Goal: Task Accomplishment & Management: Use online tool/utility

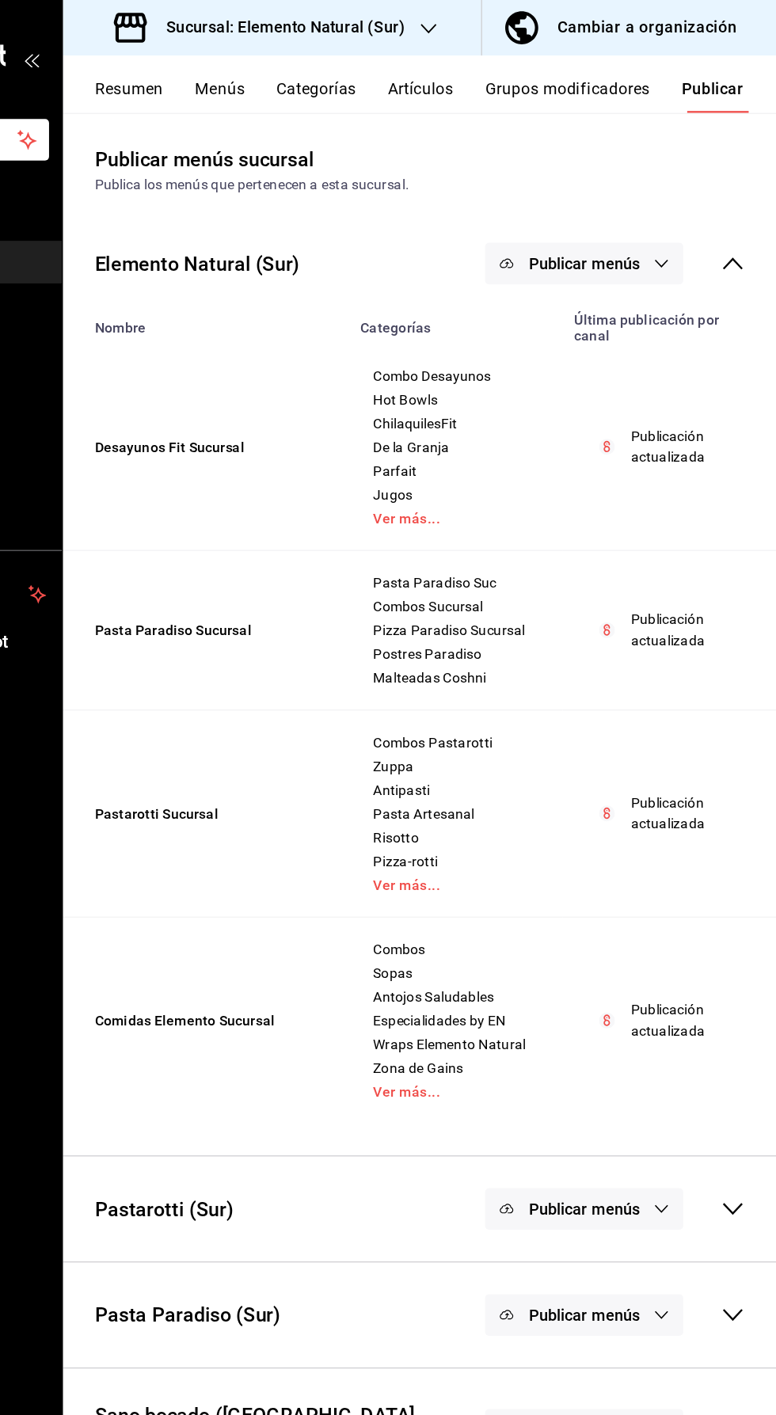
click at [503, 82] on button "Artículos" at bounding box center [491, 76] width 52 height 27
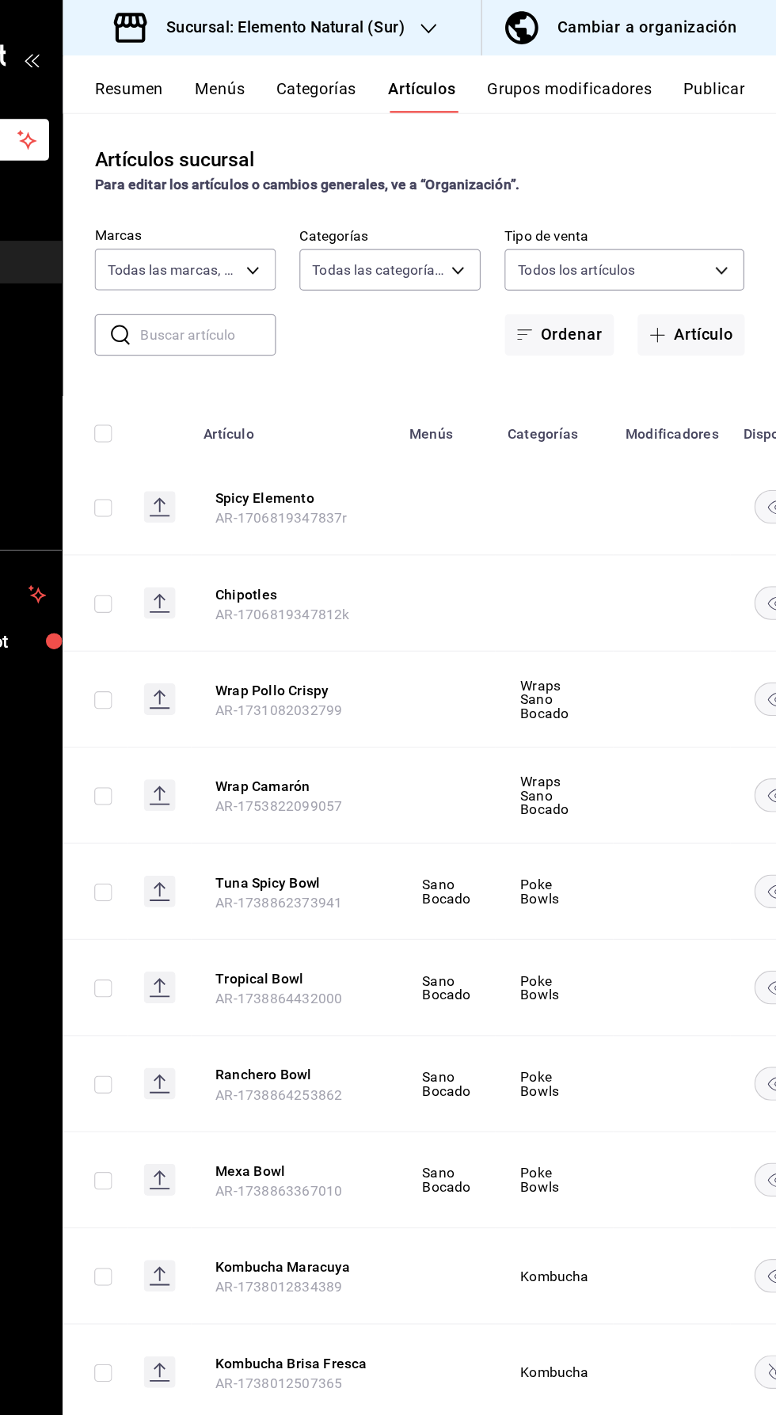
type input "091f25d9-5449-4abf-981f-dc587cfa90bd,0e2df676-c385-4503-a979-64350ee7efbe,74474…"
type input "60ee52ca-28b8-49be-b92a-aaae33454745,2d4e62b9-1f1e-4a4d-9c0e-afc23f84dd5f,5a6a7…"
click at [323, 268] on input "text" at bounding box center [322, 268] width 108 height 32
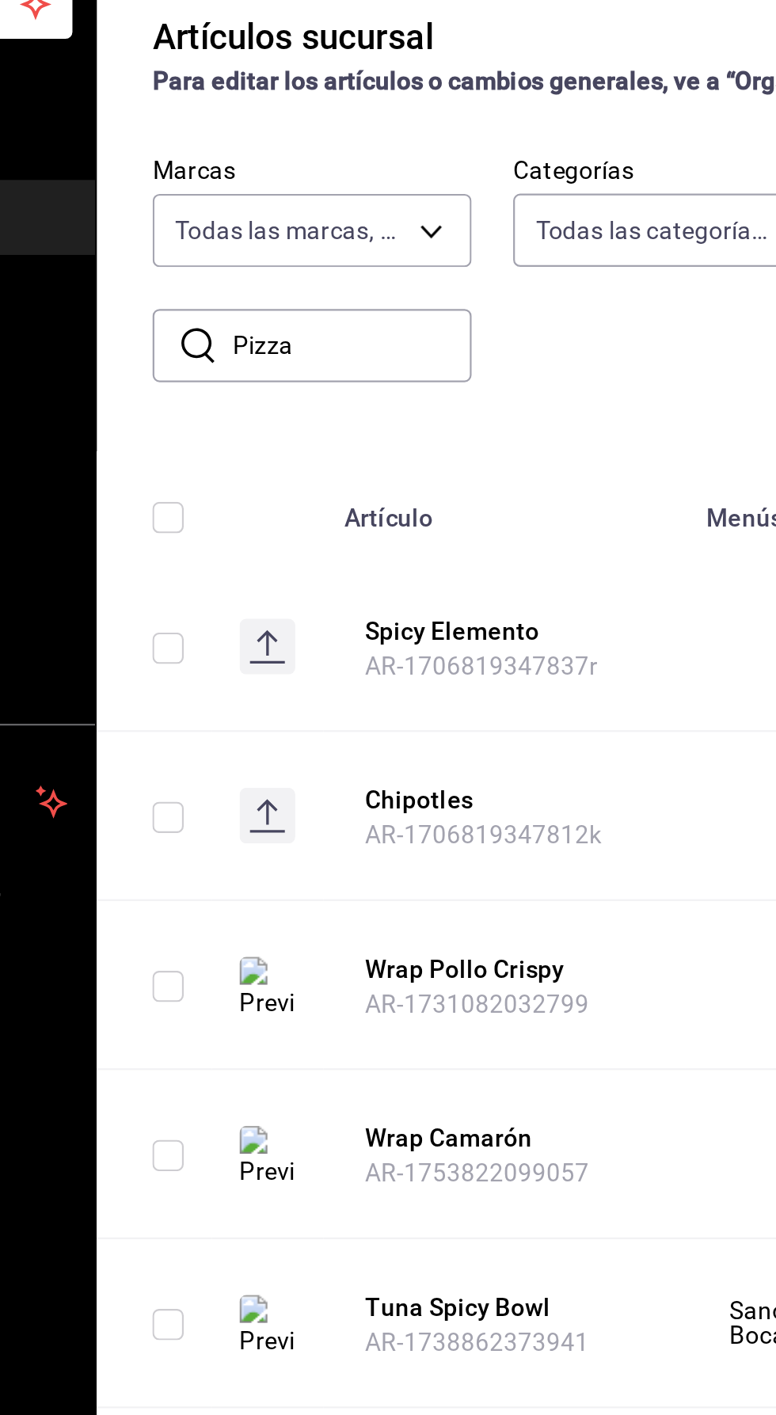
type input "Pizza"
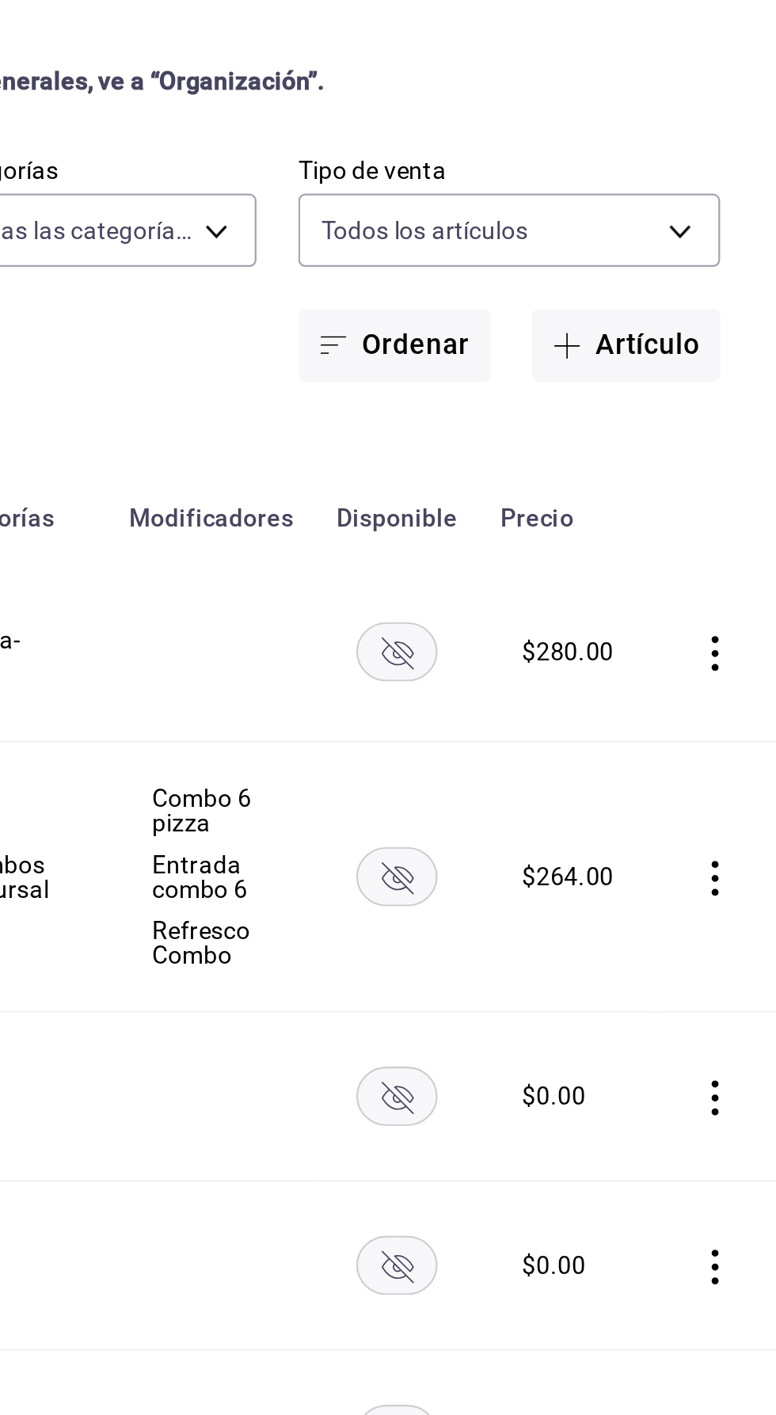
click at [606, 419] on rect "availability-product" at bounding box center [604, 406] width 36 height 26
click at [607, 515] on rect "availability-product" at bounding box center [604, 509] width 36 height 26
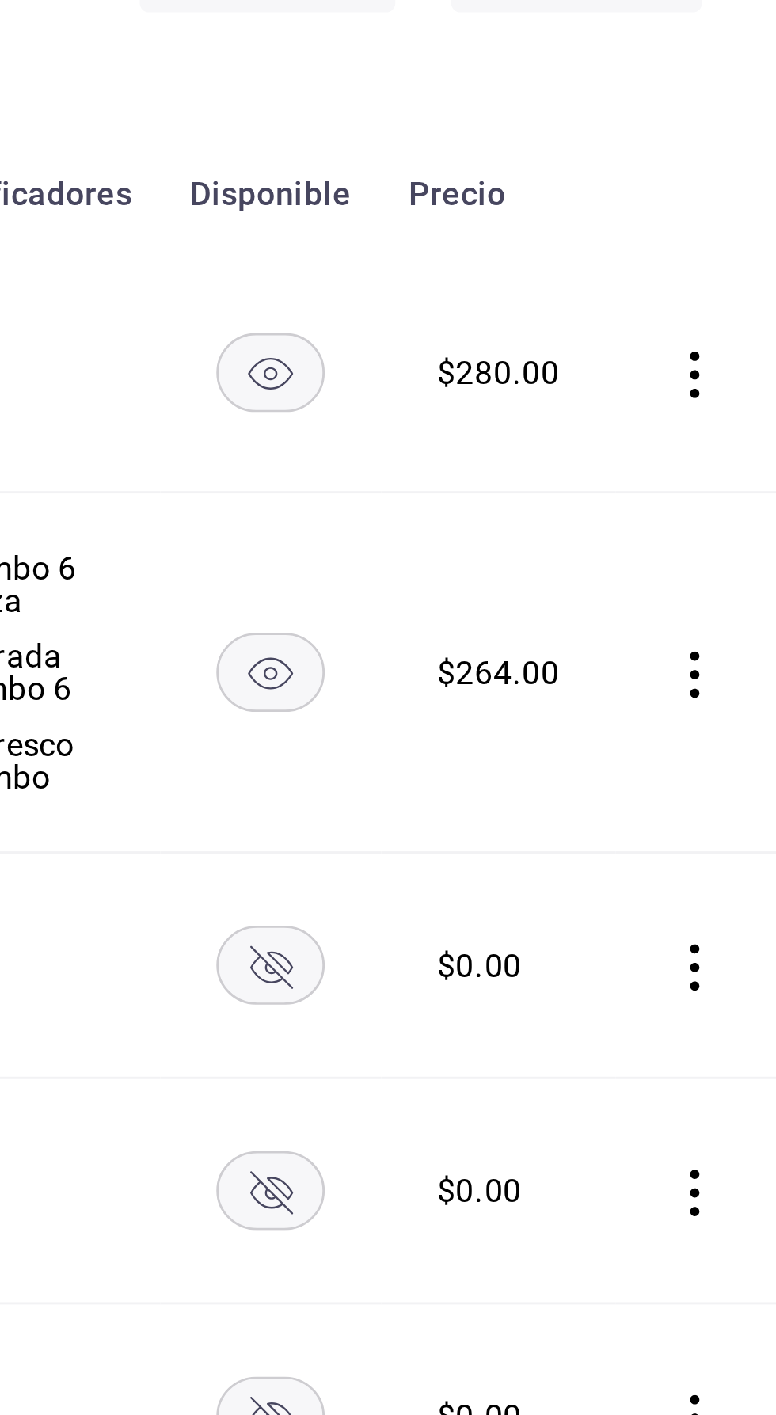
scroll to position [88, 0]
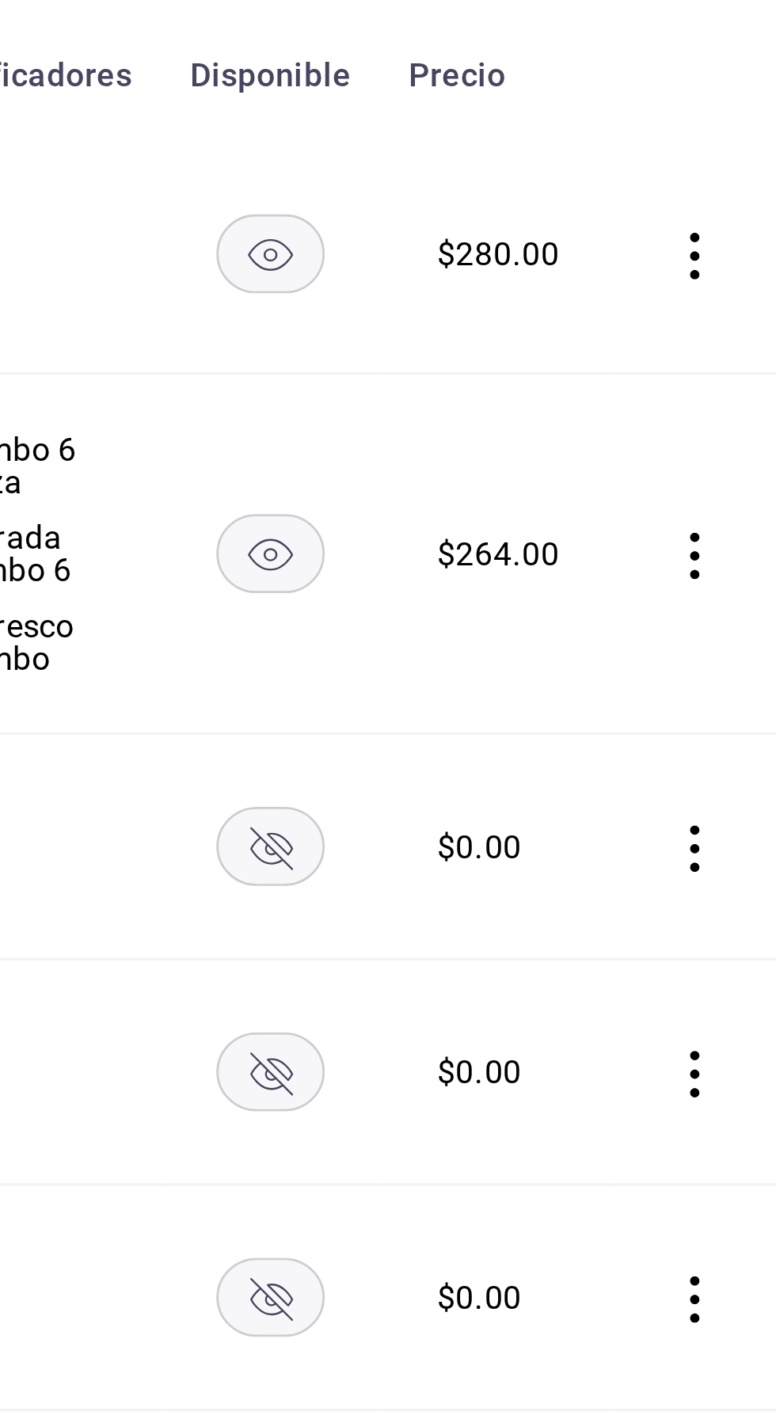
click at [604, 610] on rect "availability-product" at bounding box center [604, 597] width 36 height 26
click at [609, 675] on rect "availability-product" at bounding box center [604, 674] width 36 height 26
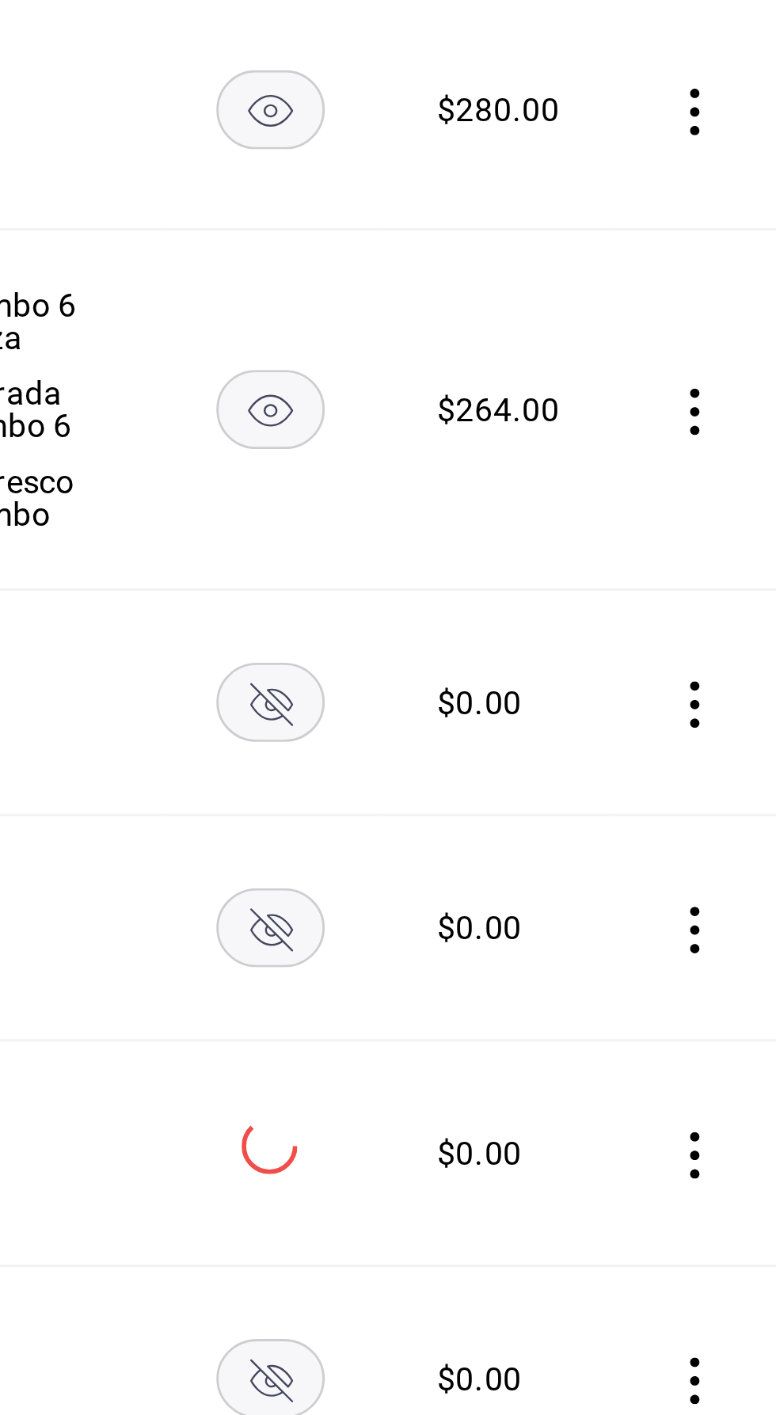
scroll to position [144, 0]
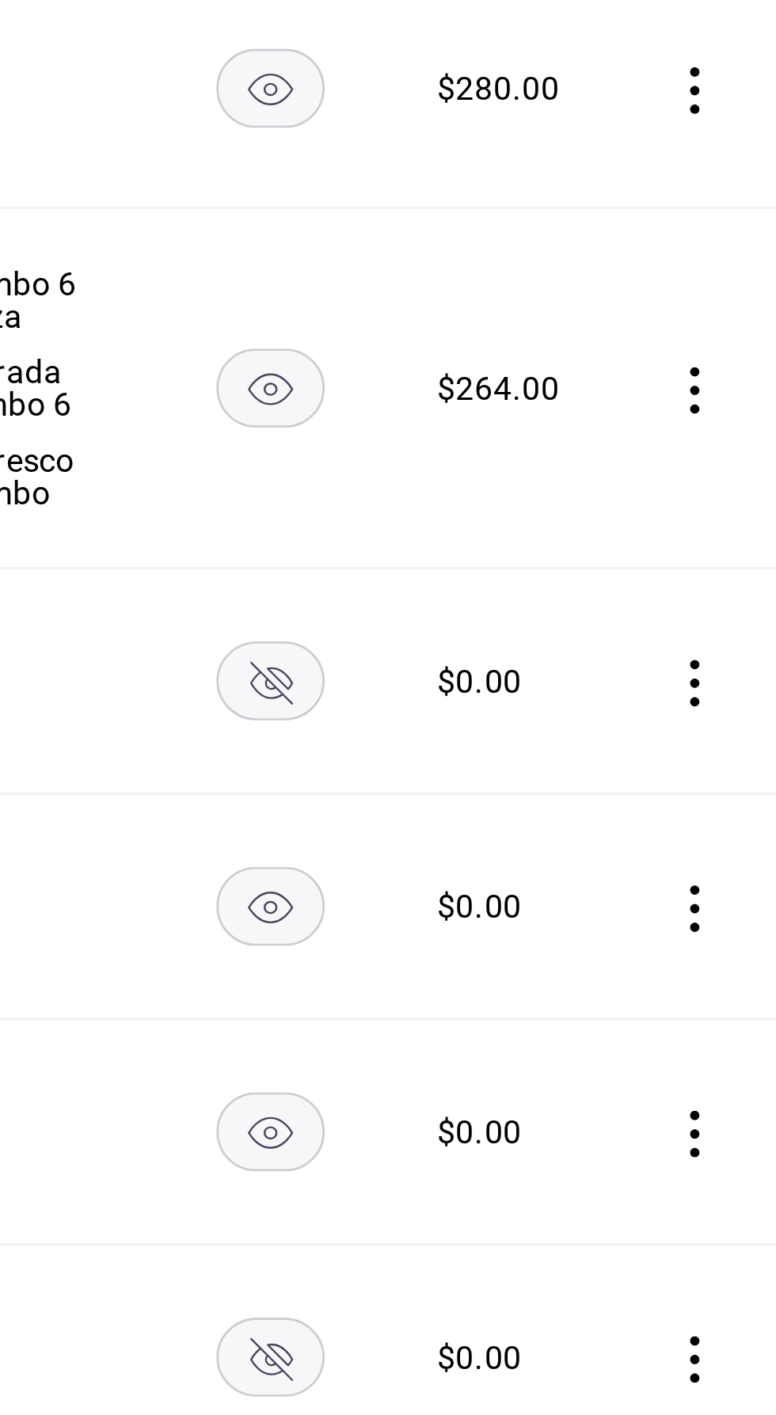
click at [607, 463] on rect "availability-product" at bounding box center [604, 464] width 36 height 26
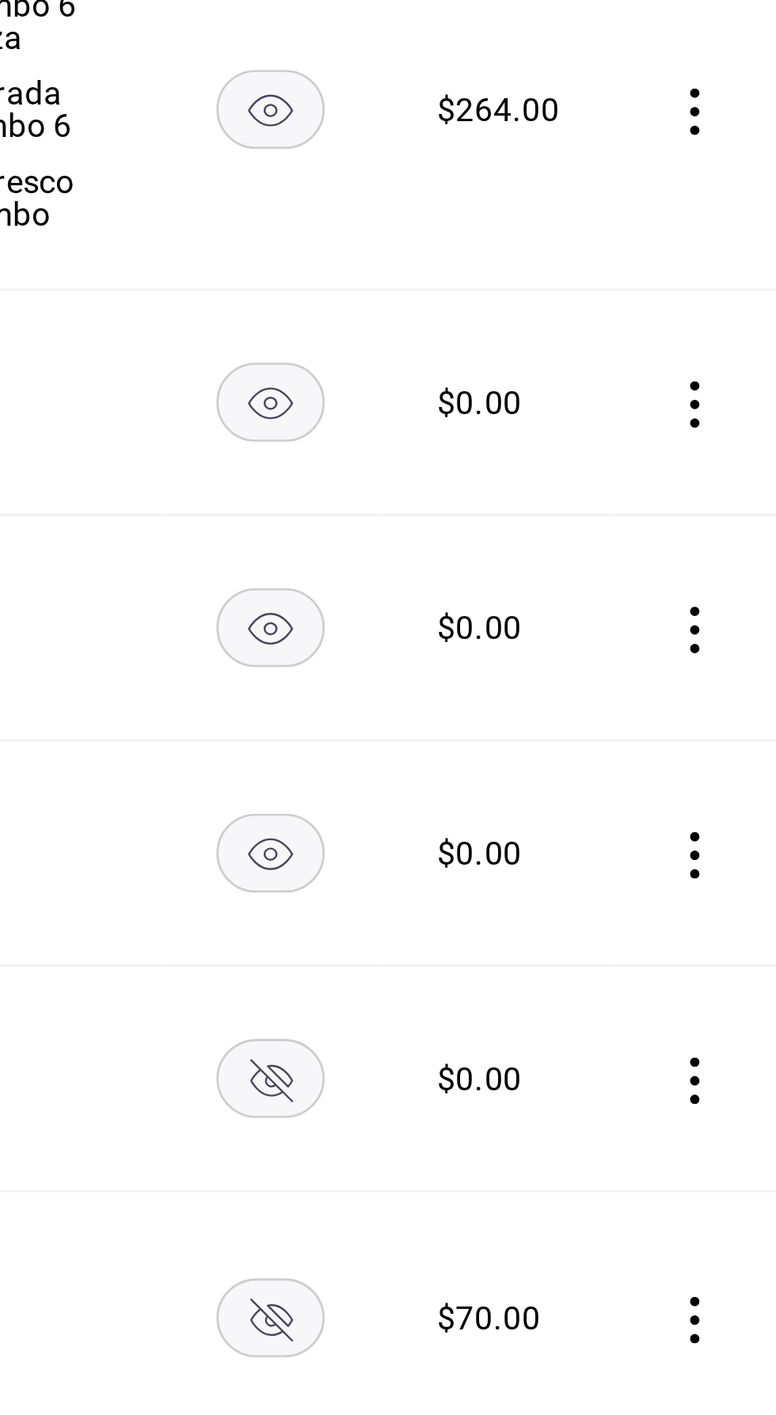
scroll to position [250, 0]
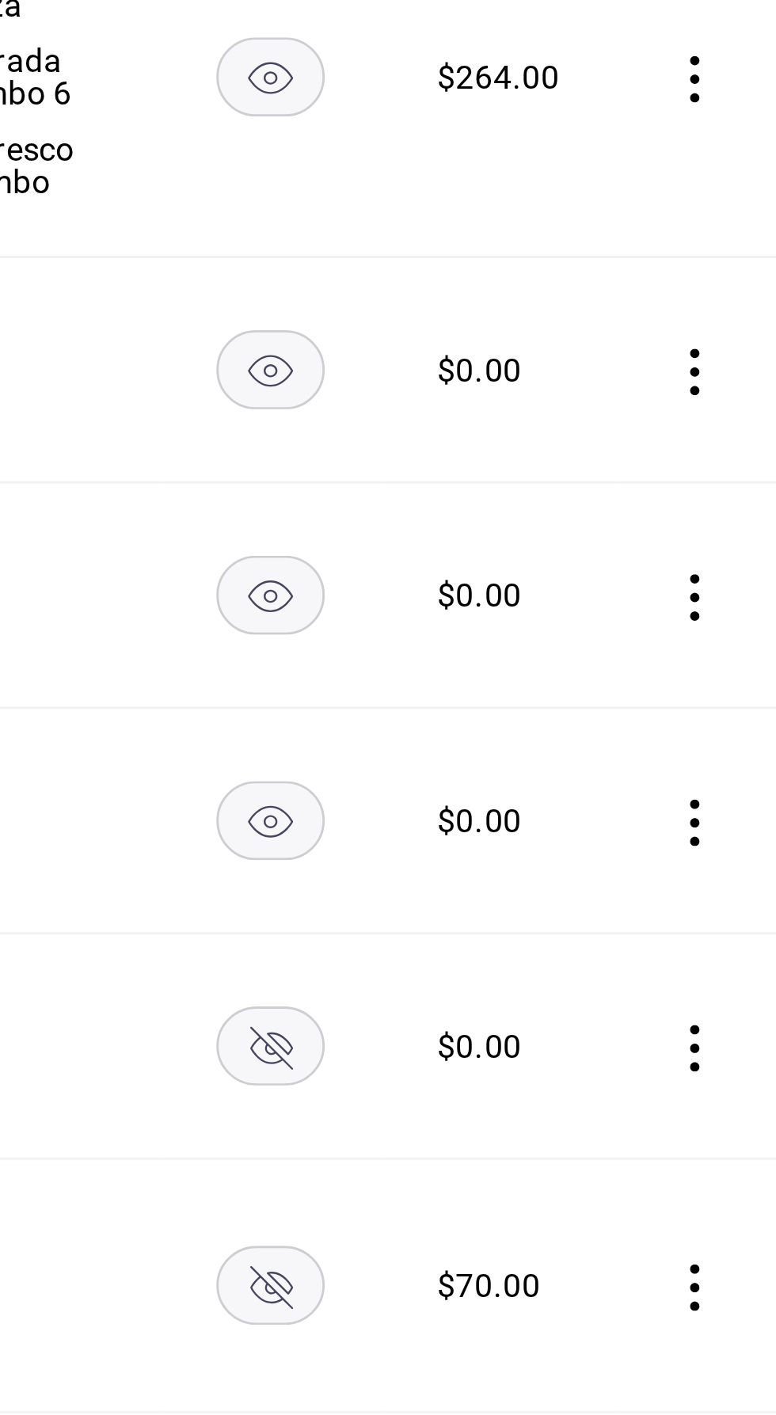
click at [610, 599] on icon "availability-product" at bounding box center [603, 588] width 37 height 27
click at [608, 672] on rect "availability-product" at bounding box center [604, 670] width 36 height 26
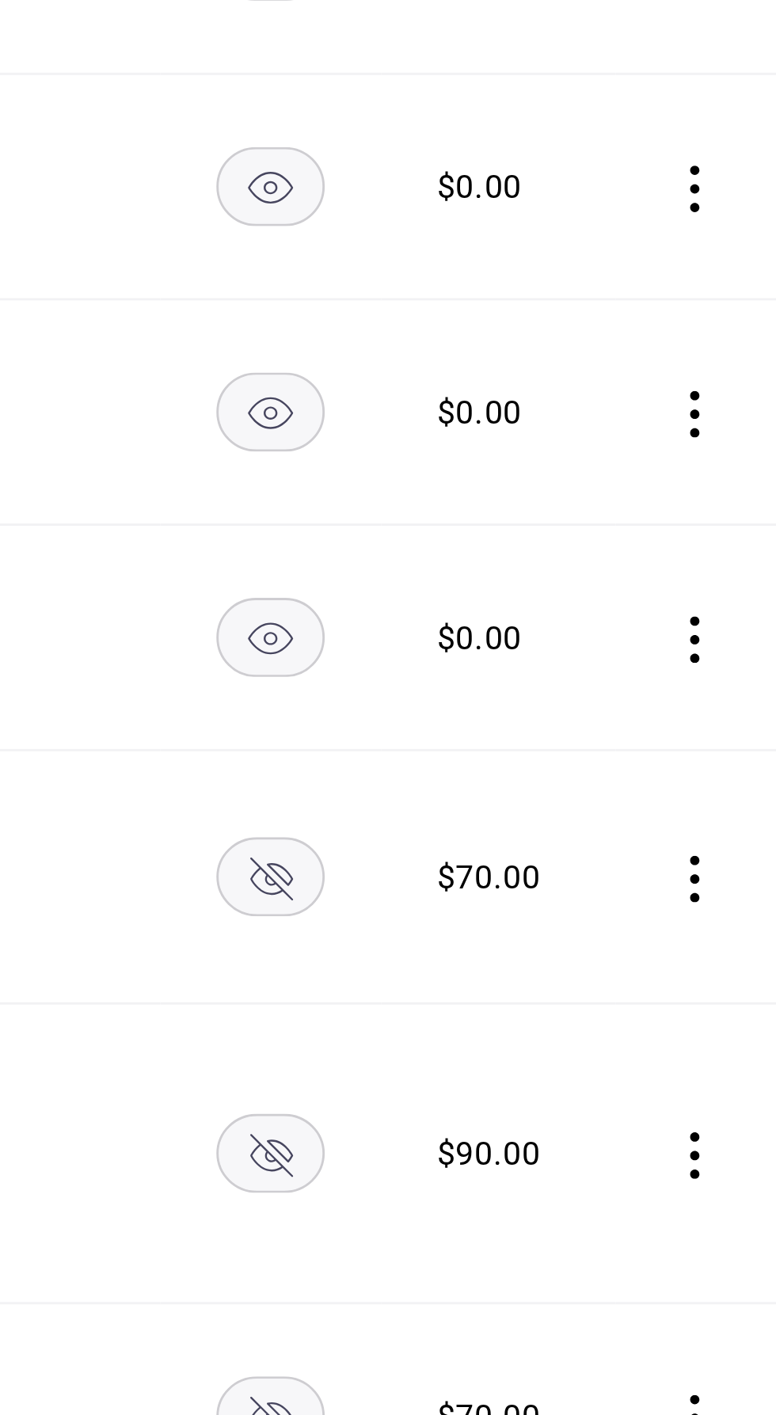
scroll to position [387, 0]
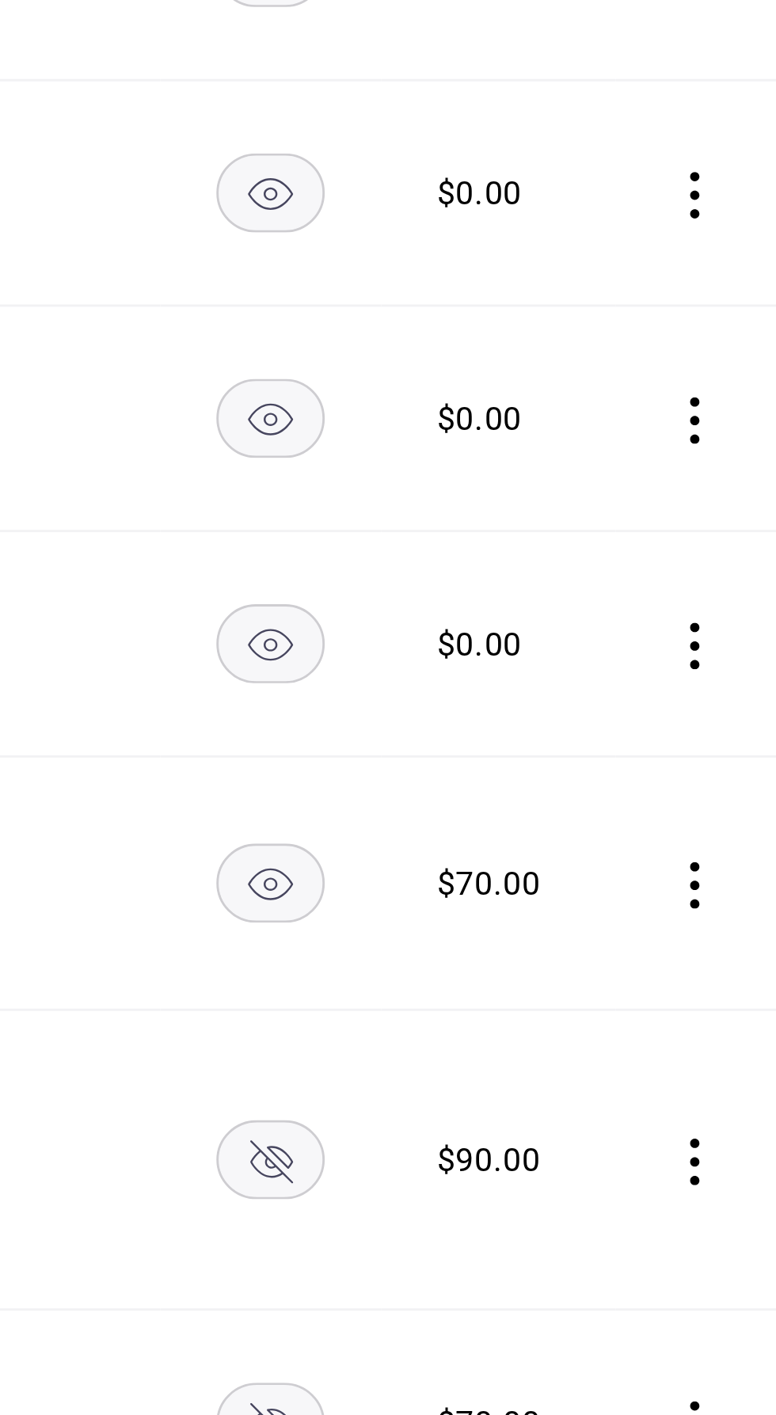
click at [609, 629] on rect "availability-product" at bounding box center [604, 628] width 36 height 26
click at [597, 705] on rect "availability-product" at bounding box center [604, 718] width 36 height 26
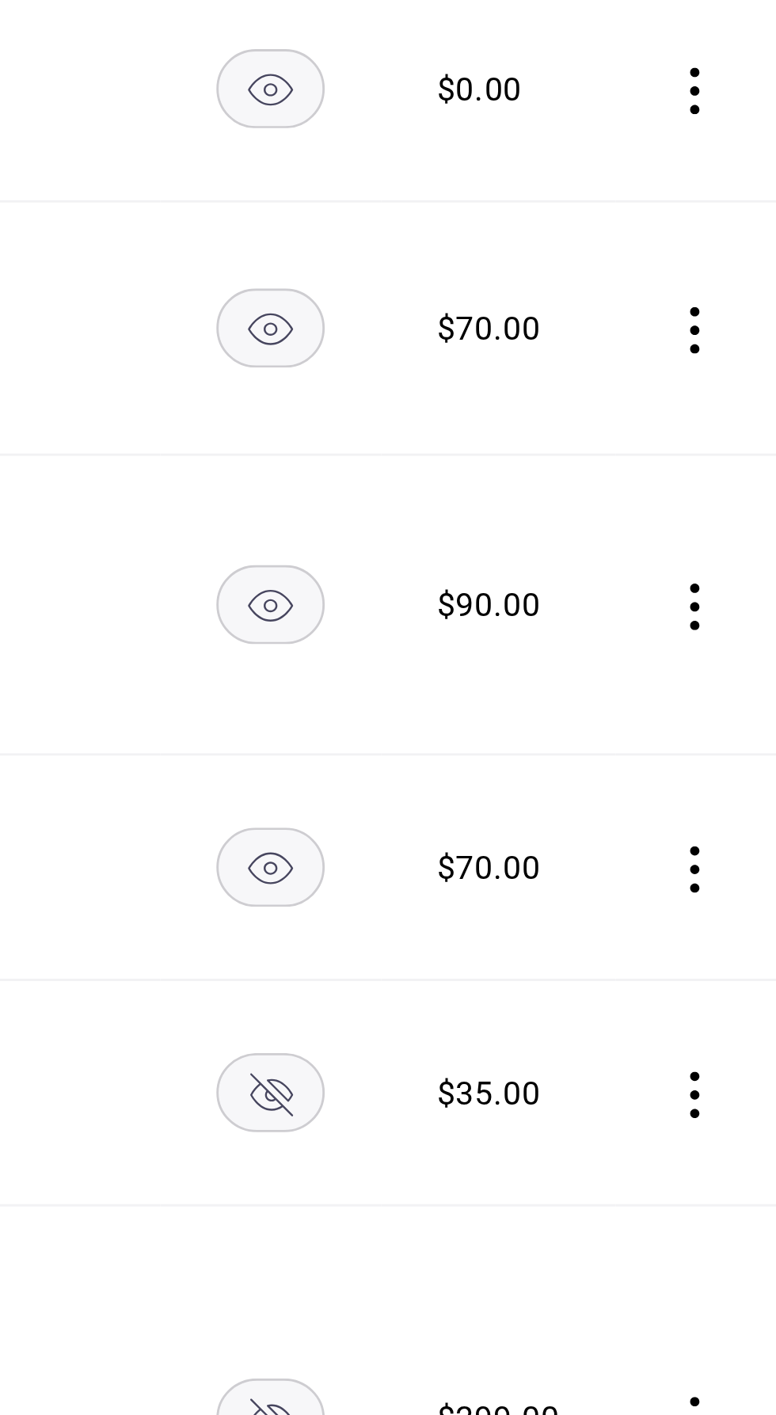
click at [606, 595] on rect "availability-product" at bounding box center [604, 605] width 36 height 26
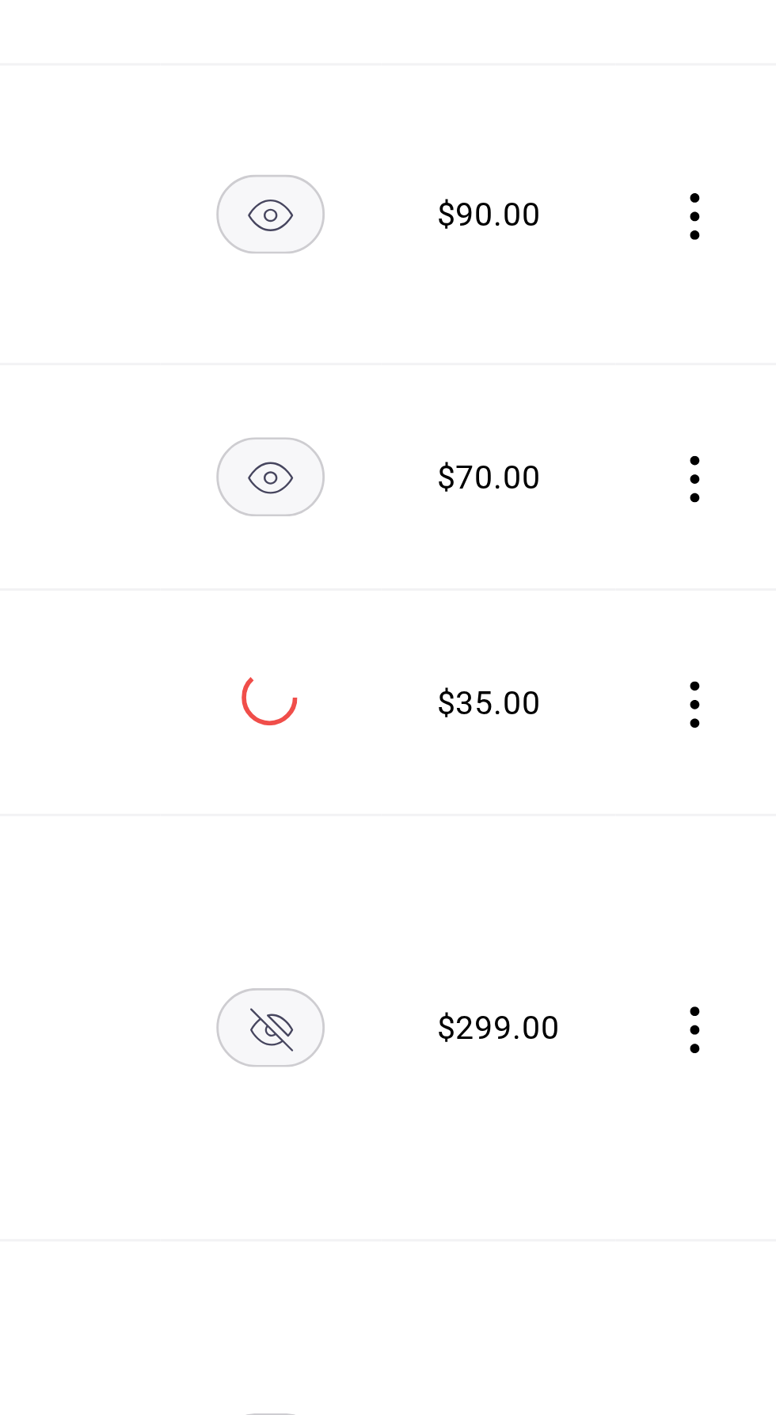
scroll to position [723, 0]
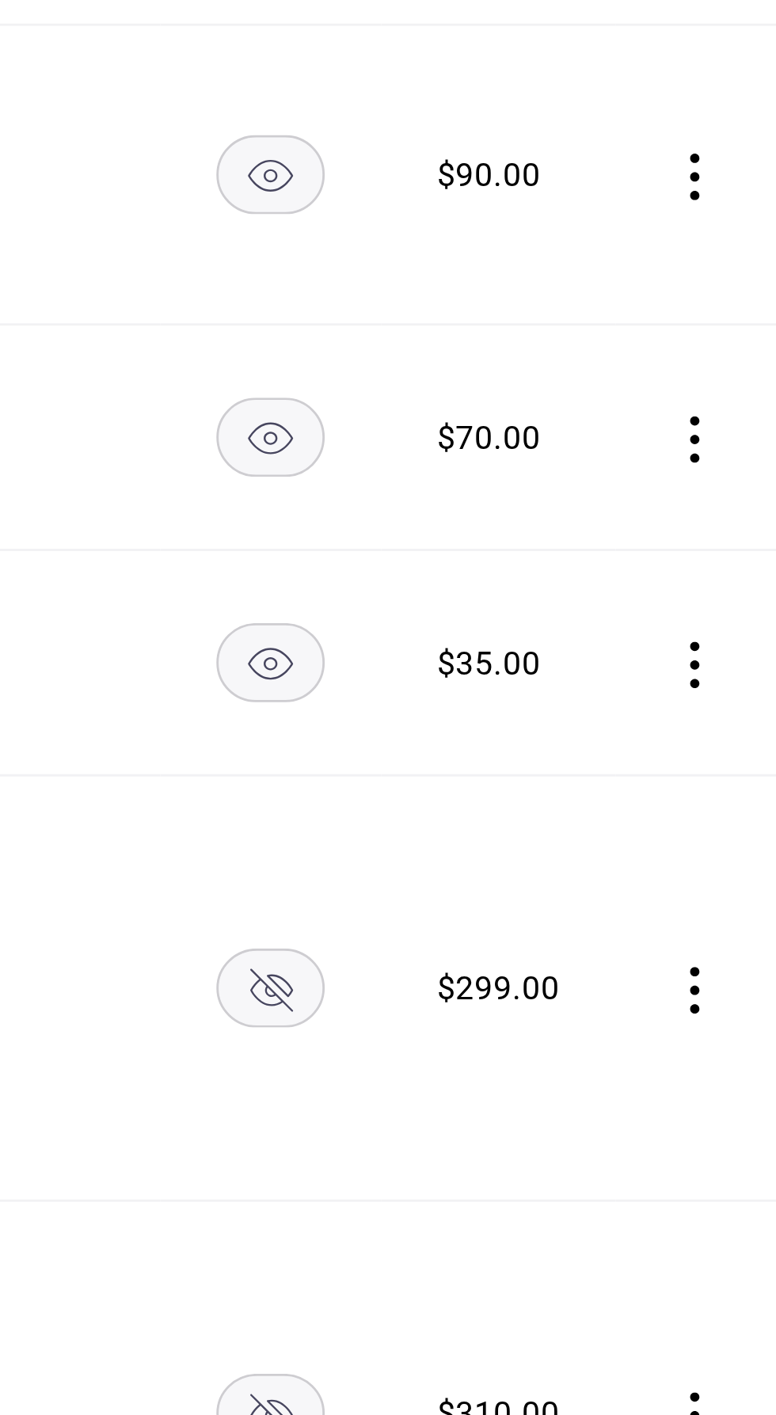
click at [602, 562] on rect "availability-product" at bounding box center [604, 569] width 36 height 26
click at [606, 701] on rect "availability-product" at bounding box center [604, 714] width 36 height 26
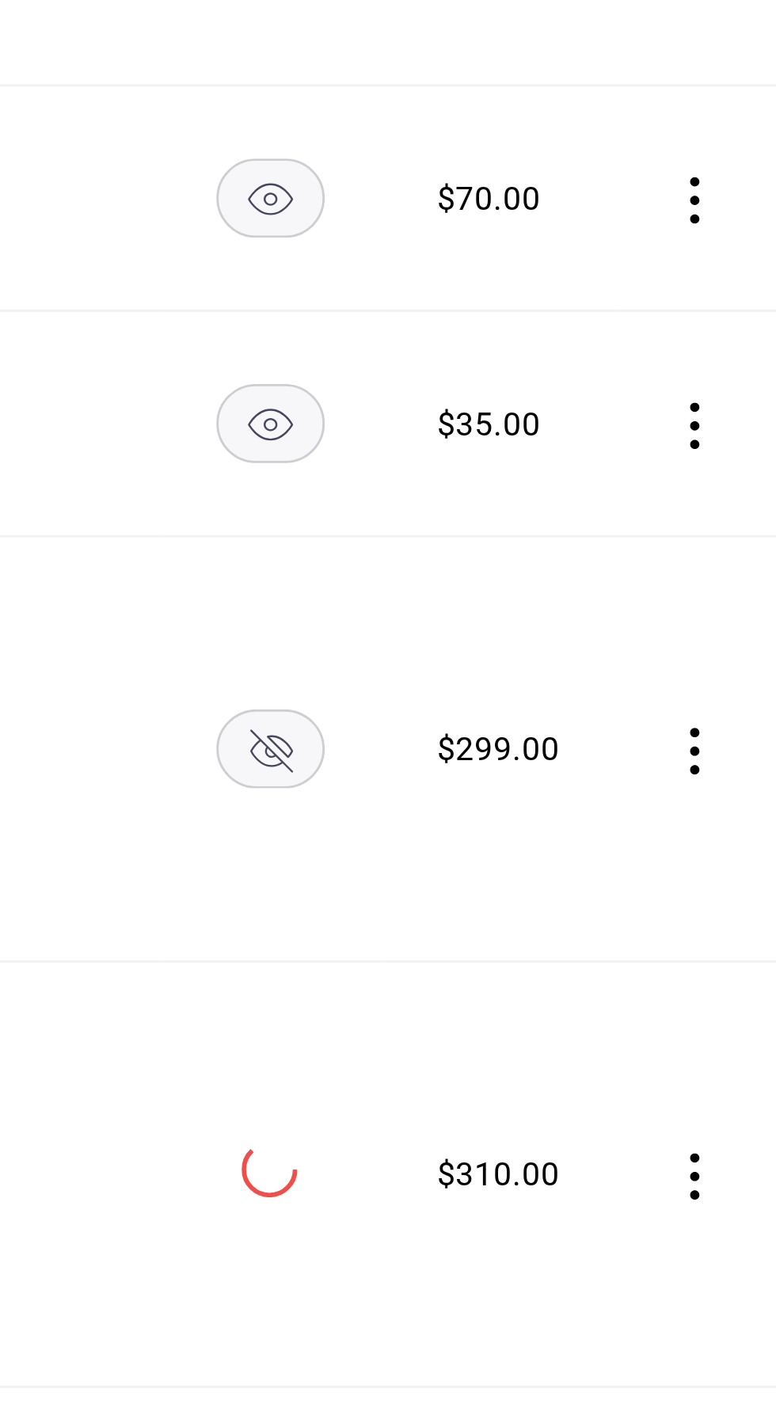
scroll to position [853, 0]
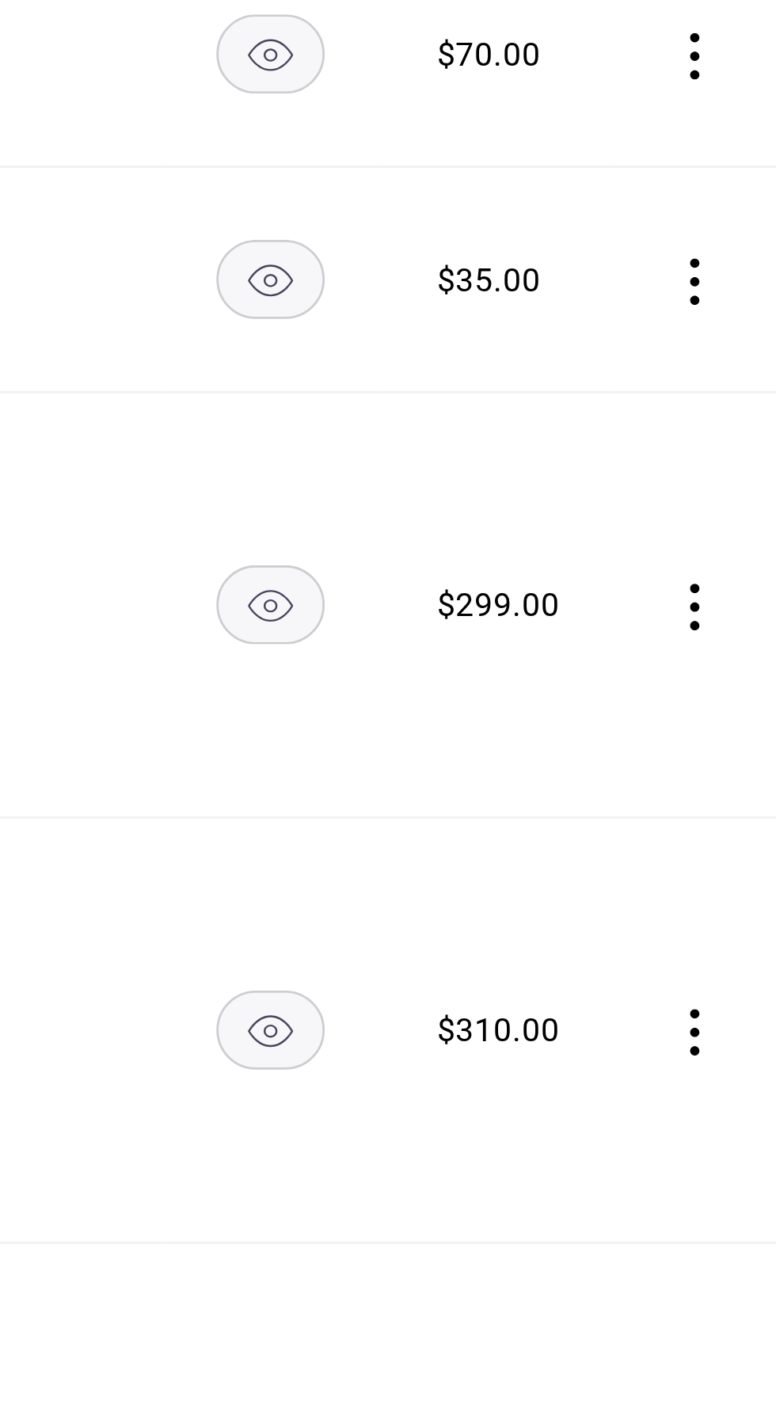
click at [610, 575] on rect "availability-product" at bounding box center [604, 584] width 36 height 26
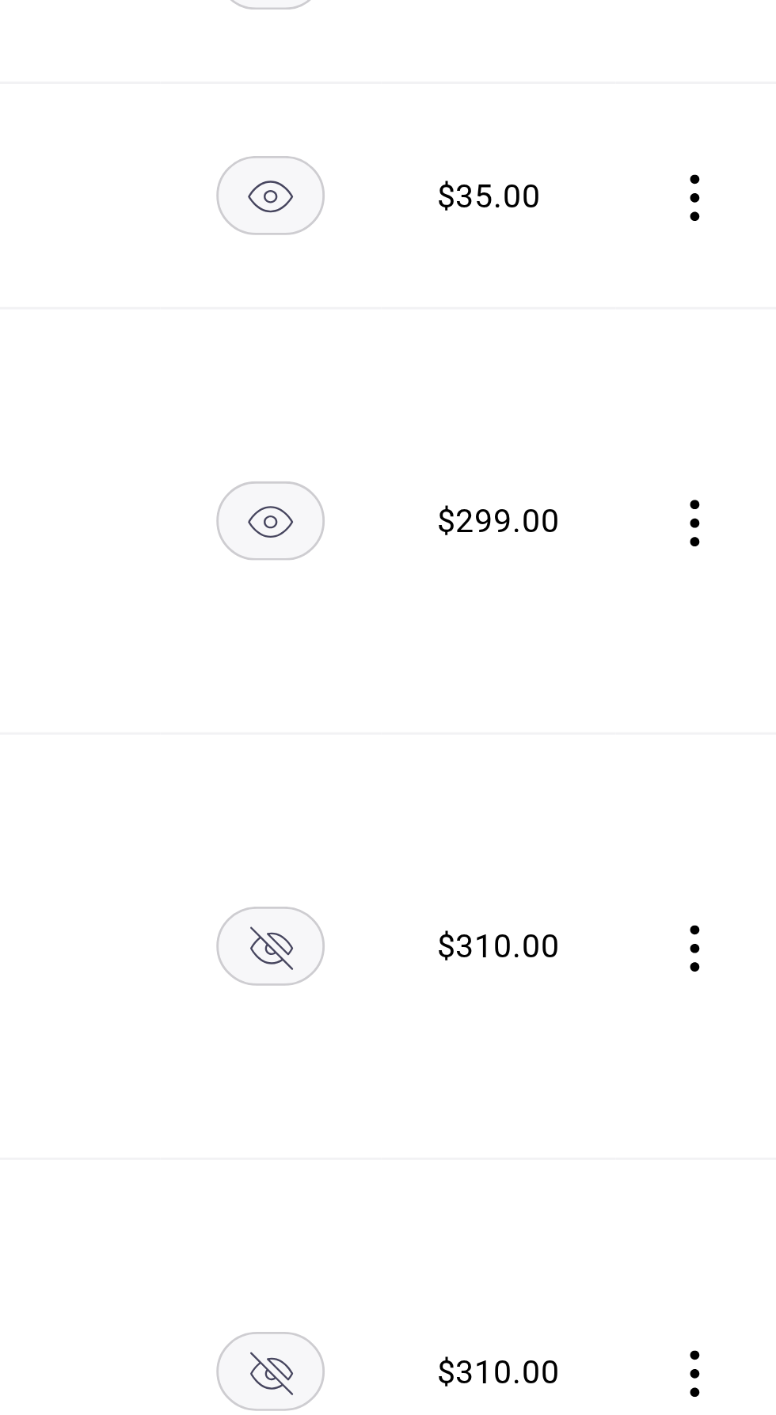
scroll to position [879, 0]
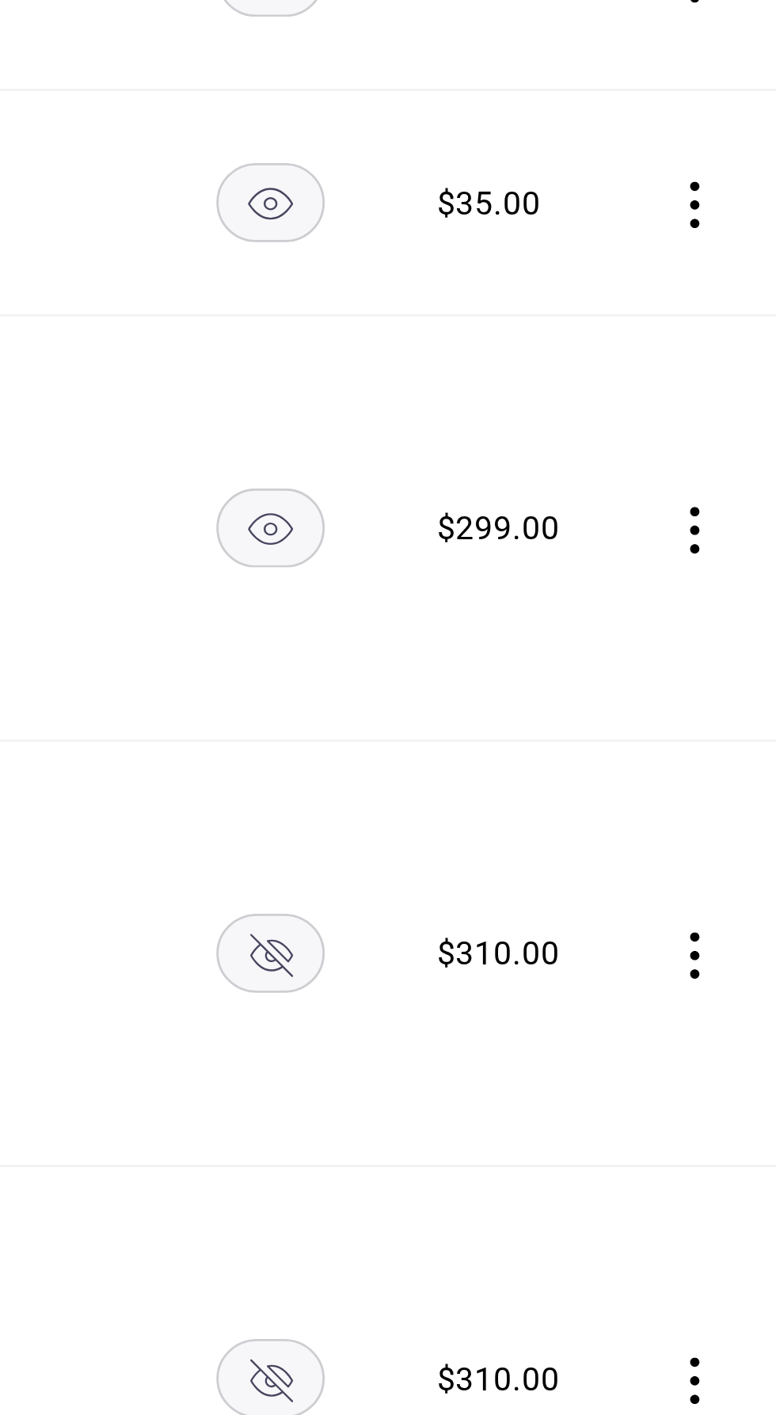
click at [600, 549] on rect "availability-product" at bounding box center [604, 558] width 36 height 26
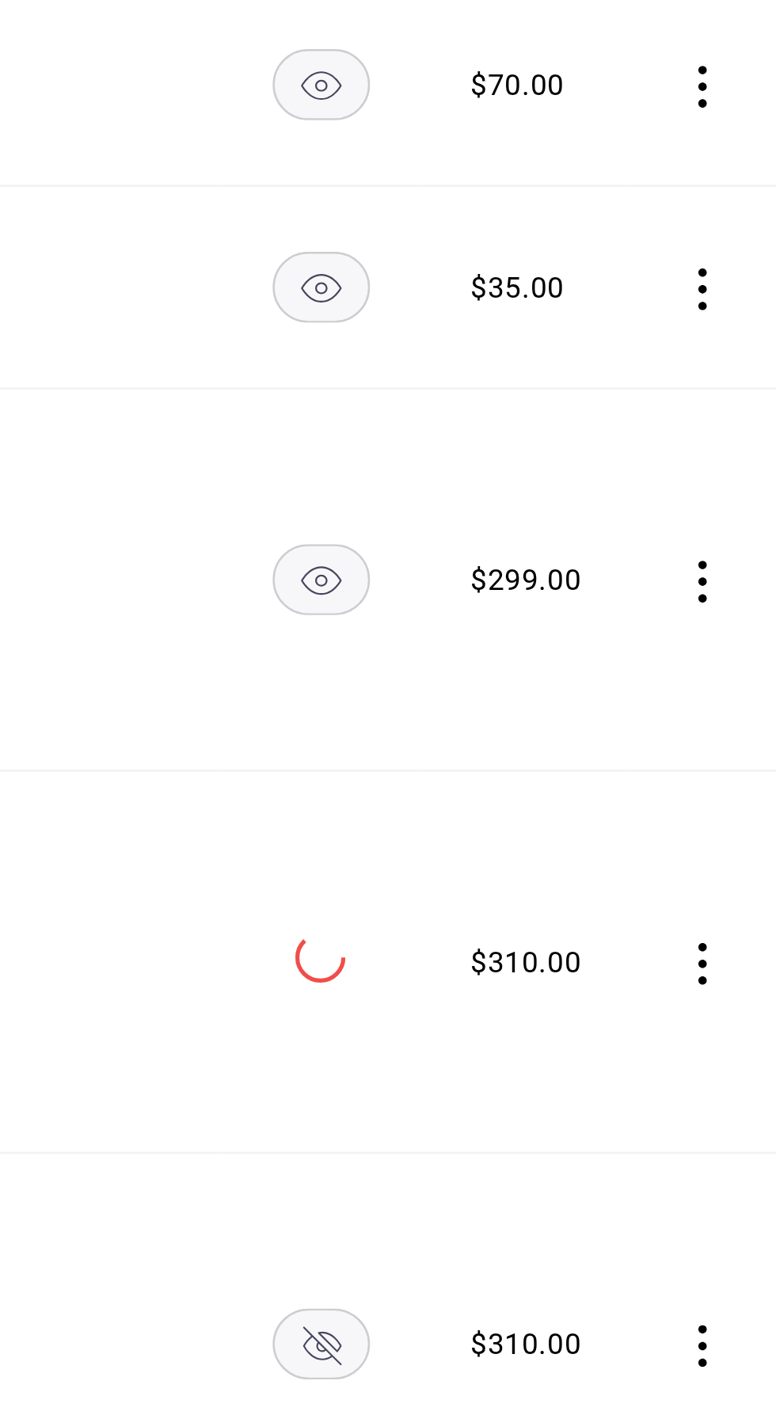
scroll to position [0, 0]
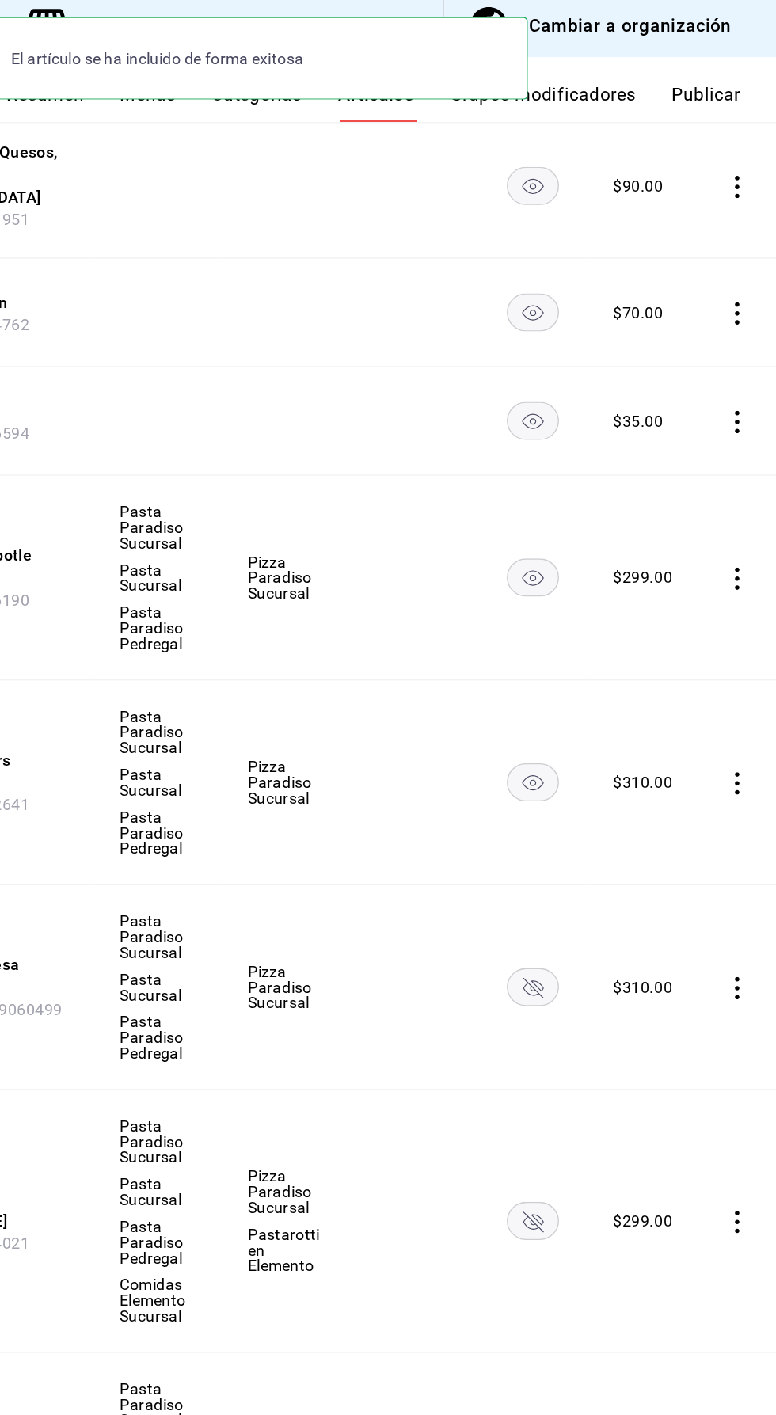
click at [600, 855] on rect "availability-product" at bounding box center [604, 868] width 36 height 26
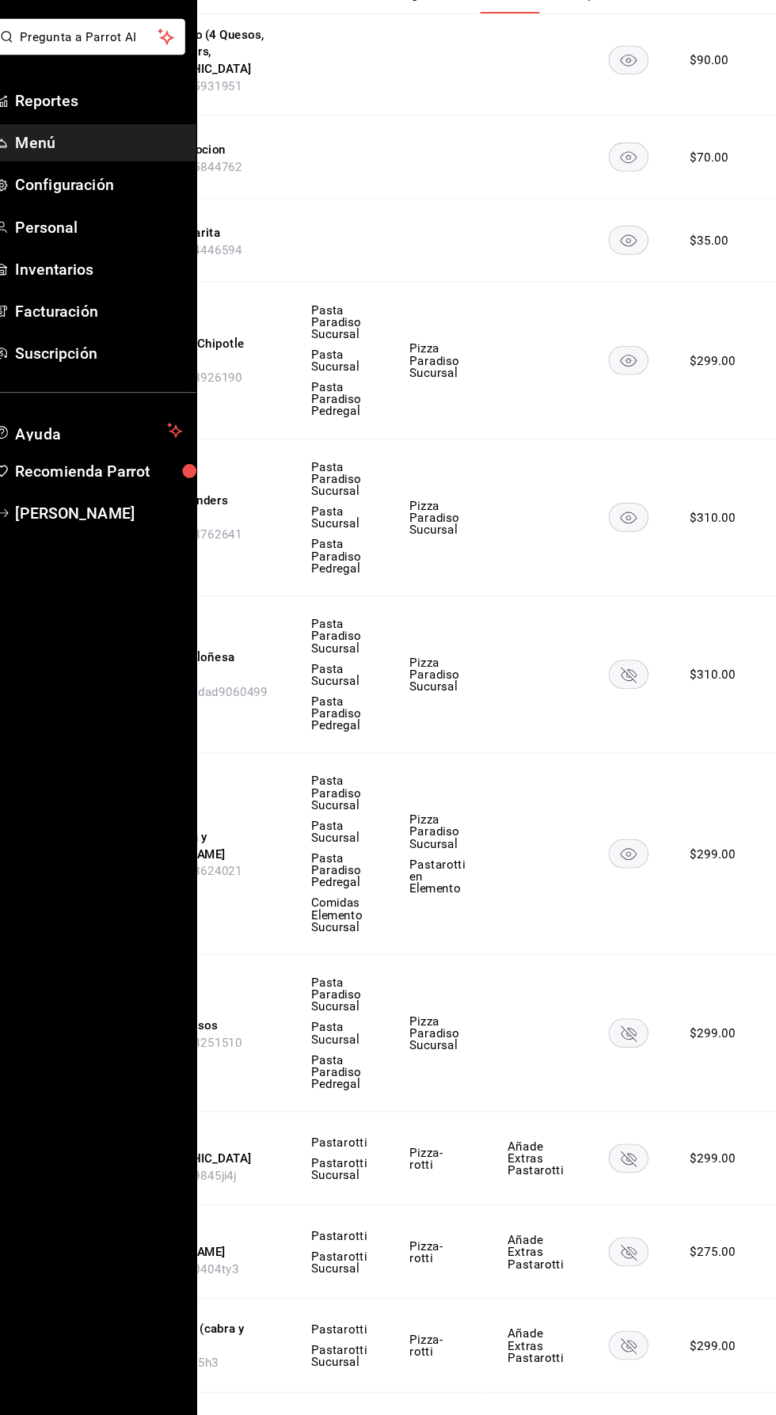
click at [608, 1018] on rect "availability-product" at bounding box center [604, 1031] width 36 height 26
click at [594, 1134] on rect "availability-product" at bounding box center [604, 1147] width 36 height 26
click at [598, 1226] on icon "availability-product" at bounding box center [604, 1233] width 14 height 14
click at [598, 1306] on rect "availability-product" at bounding box center [604, 1319] width 36 height 26
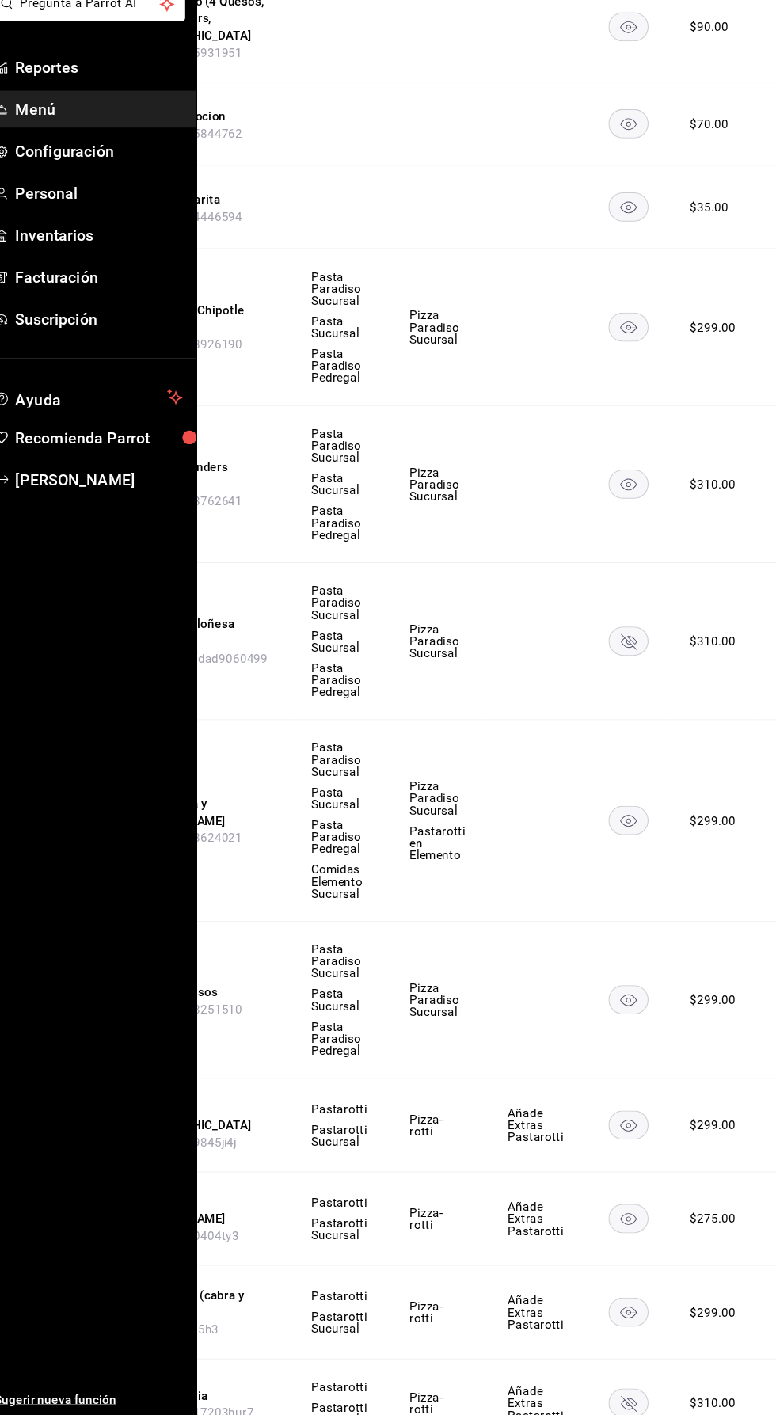
scroll to position [112, 0]
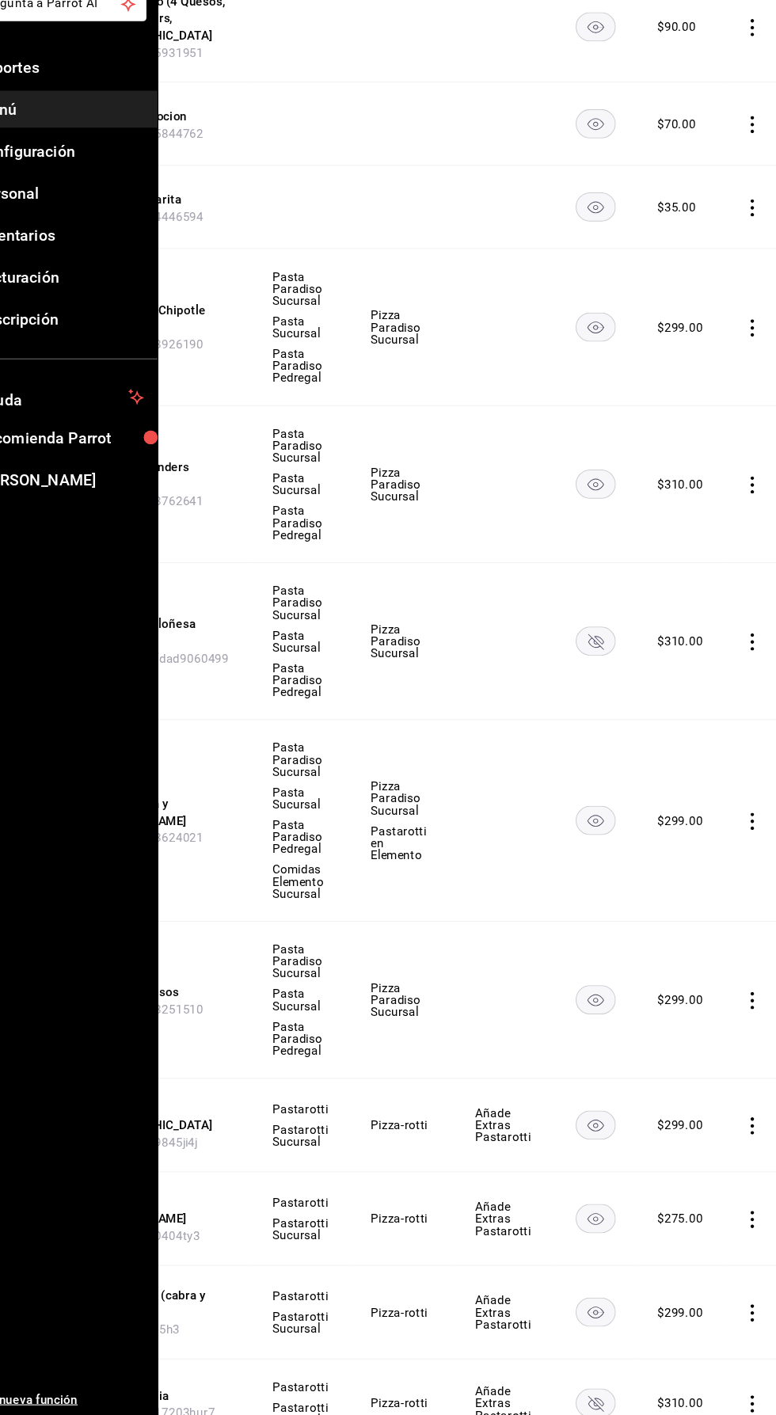
click at [605, 1390] on rect "availability-product" at bounding box center [609, 1403] width 36 height 26
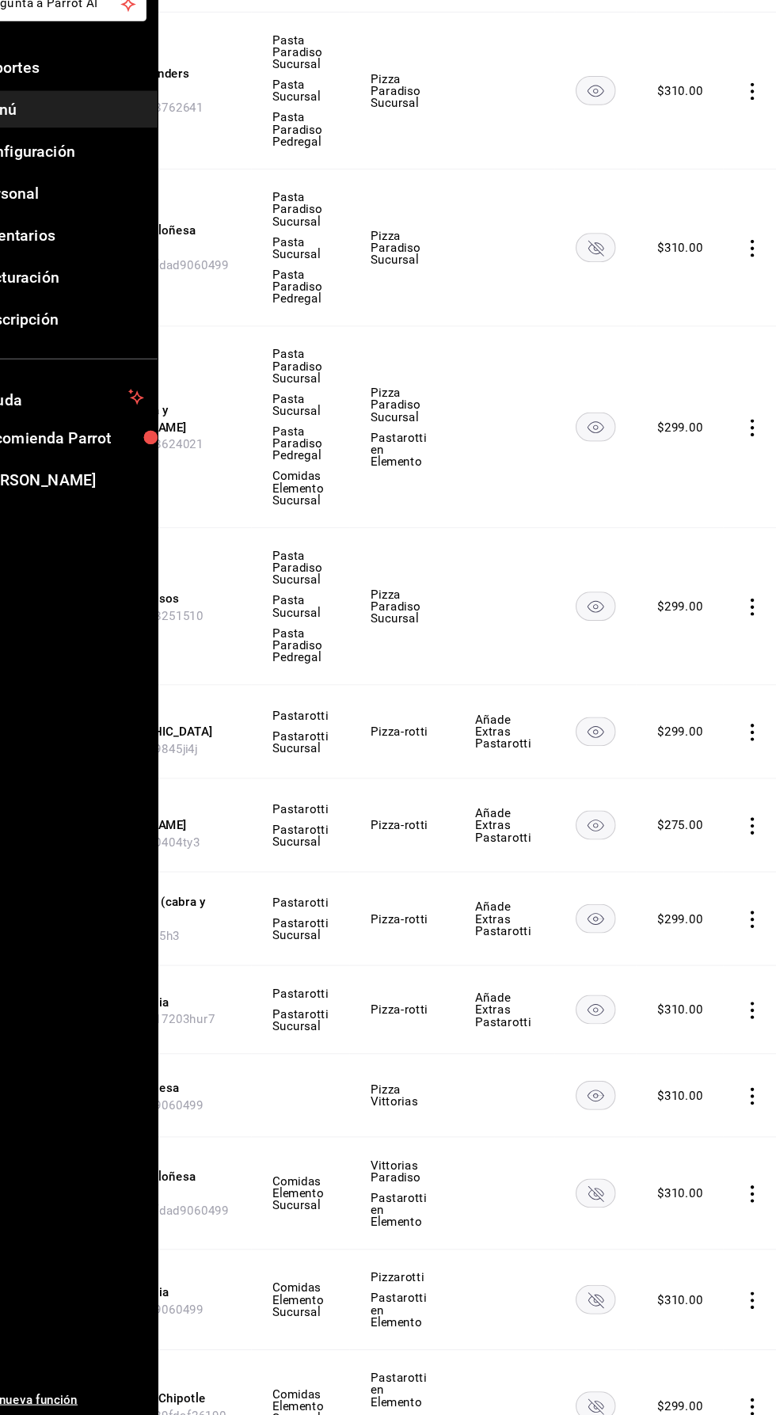
scroll to position [1256, 0]
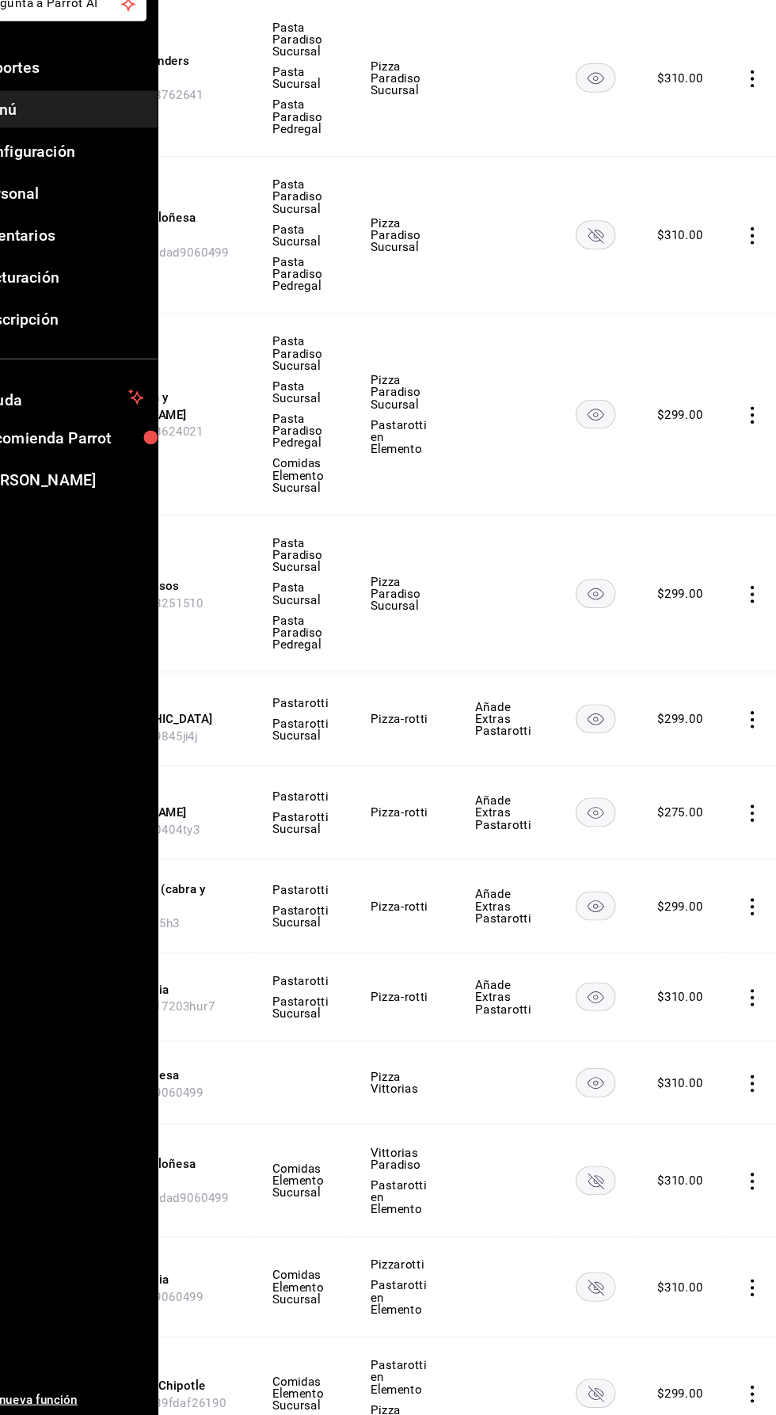
click at [606, 1185] on rect "availability-product" at bounding box center [609, 1198] width 36 height 26
click at [608, 1289] on icon "availability-product" at bounding box center [609, 1296] width 14 height 14
click at [605, 1381] on rect "availability-product" at bounding box center [609, 1394] width 36 height 26
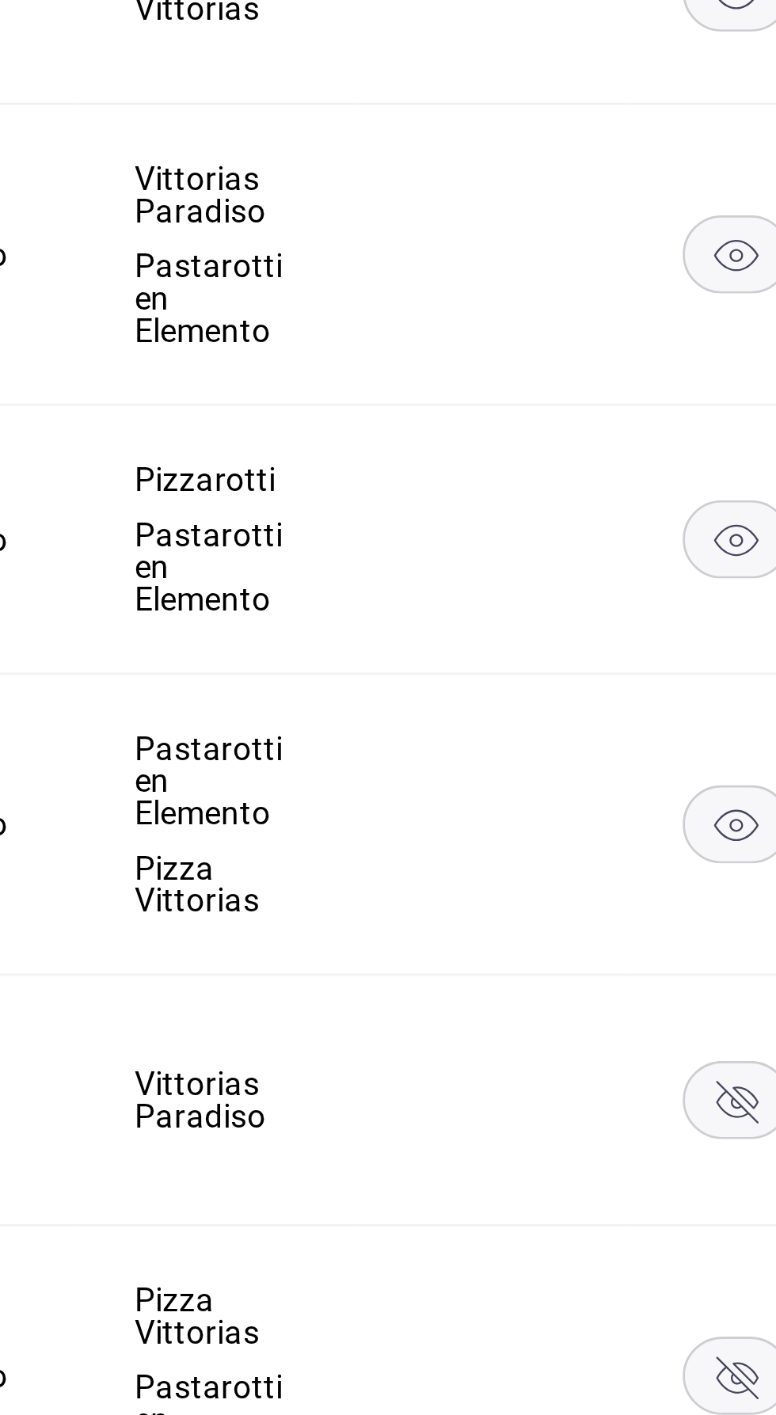
scroll to position [1627, 0]
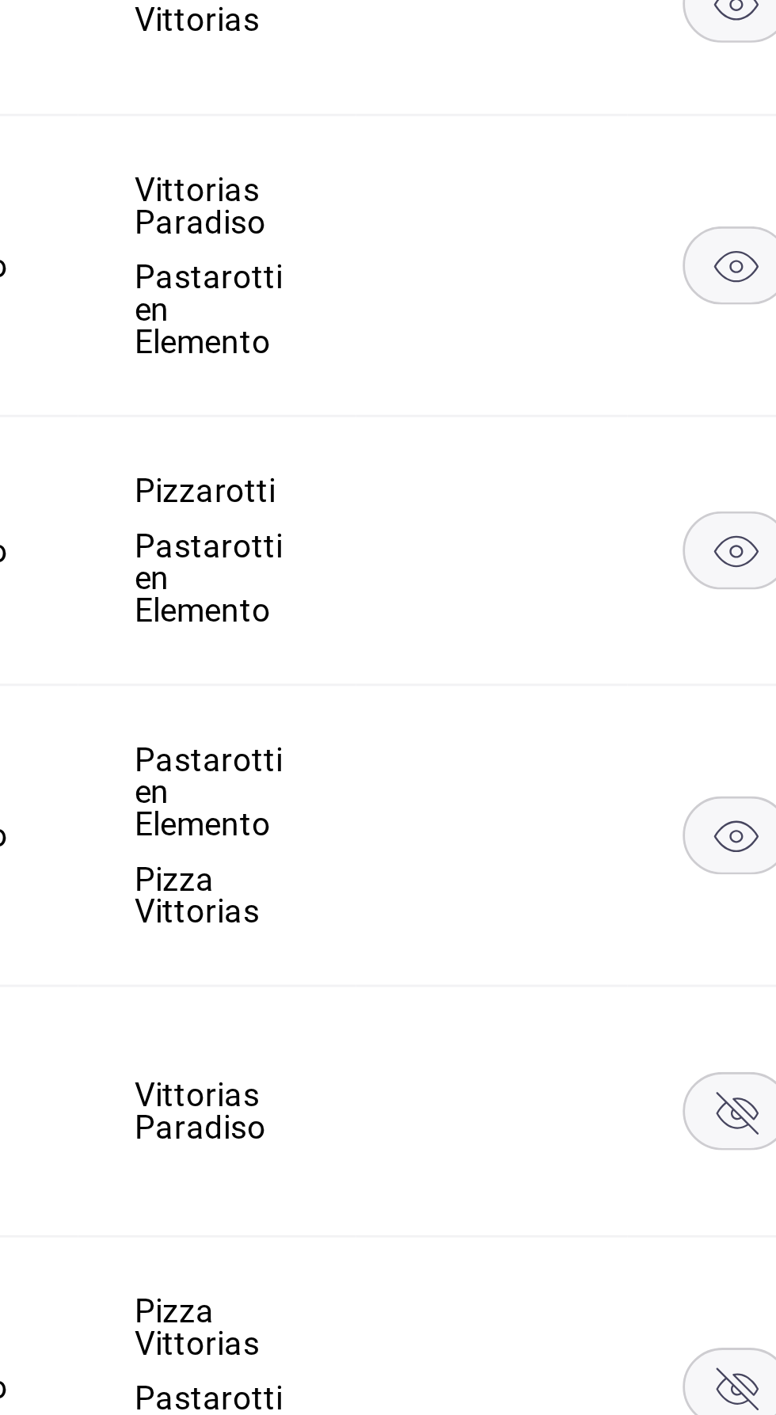
click at [602, 1106] on rect "availability-product" at bounding box center [604, 1119] width 36 height 26
click at [602, 1207] on icon "availability-product" at bounding box center [604, 1214] width 14 height 14
click at [600, 1296] on rect "availability-product" at bounding box center [604, 1309] width 36 height 26
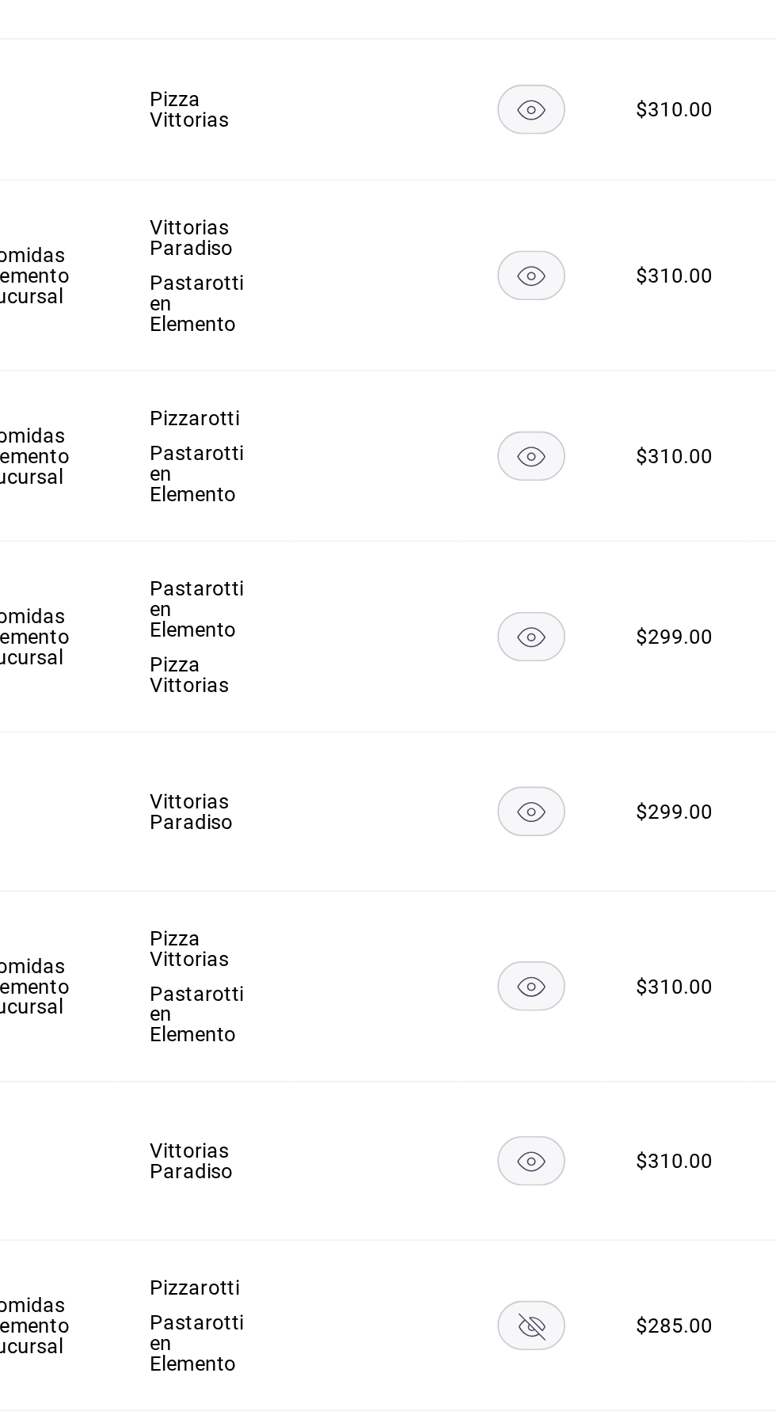
scroll to position [1753, 0]
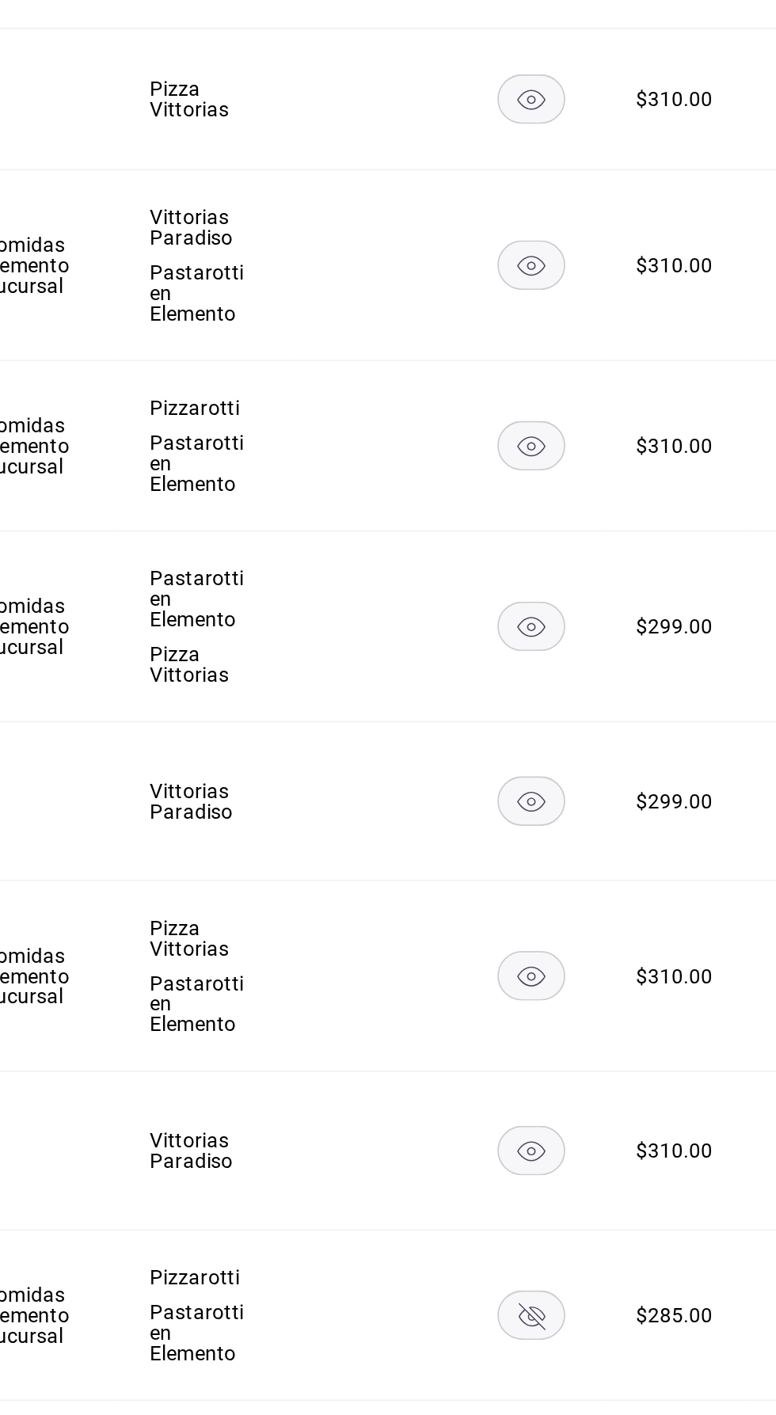
click at [609, 1259] on rect "availability-product" at bounding box center [604, 1272] width 36 height 26
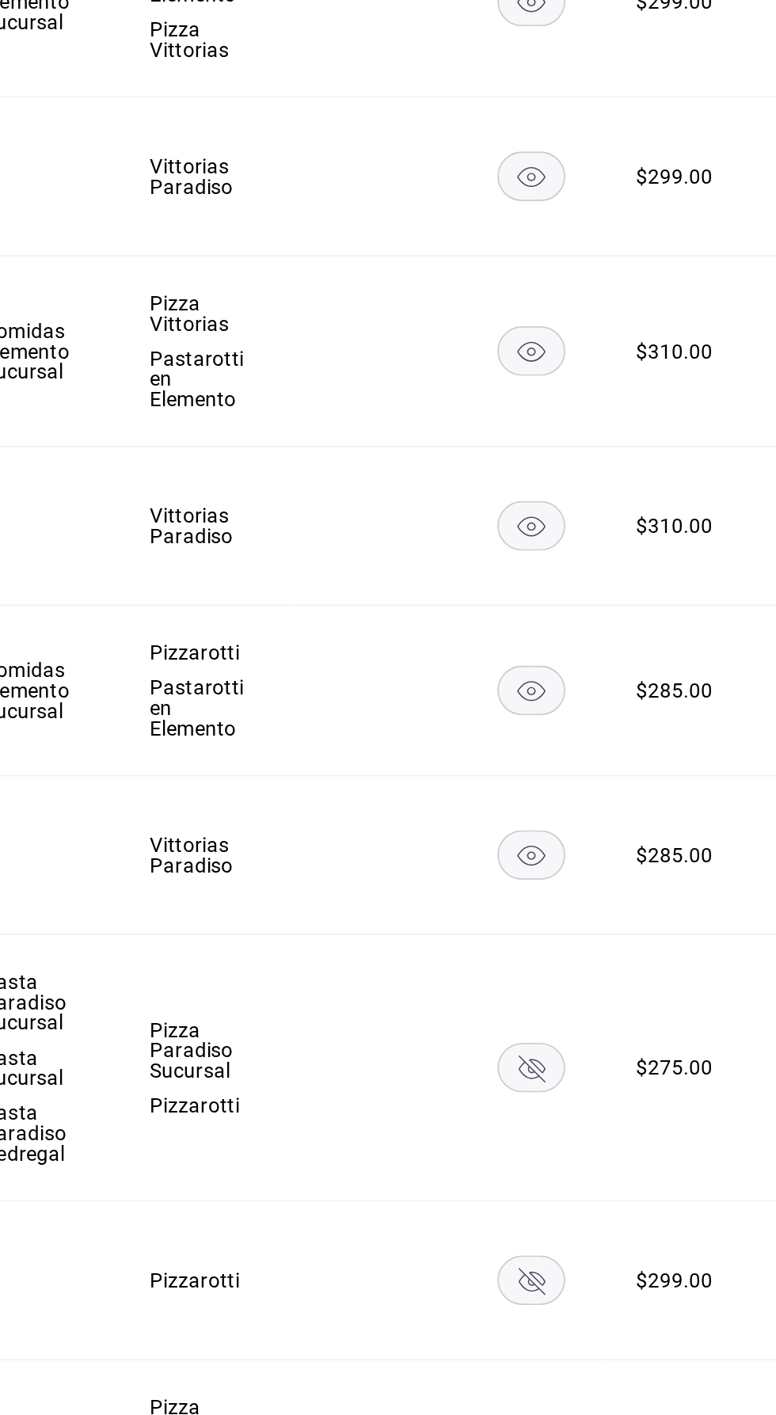
scroll to position [0, 0]
click at [606, 1130] on icon "availability-product" at bounding box center [604, 1137] width 14 height 14
click at [610, 1240] on rect "availability-product" at bounding box center [604, 1253] width 36 height 26
click at [605, 1350] on rect "availability-product" at bounding box center [604, 1363] width 36 height 26
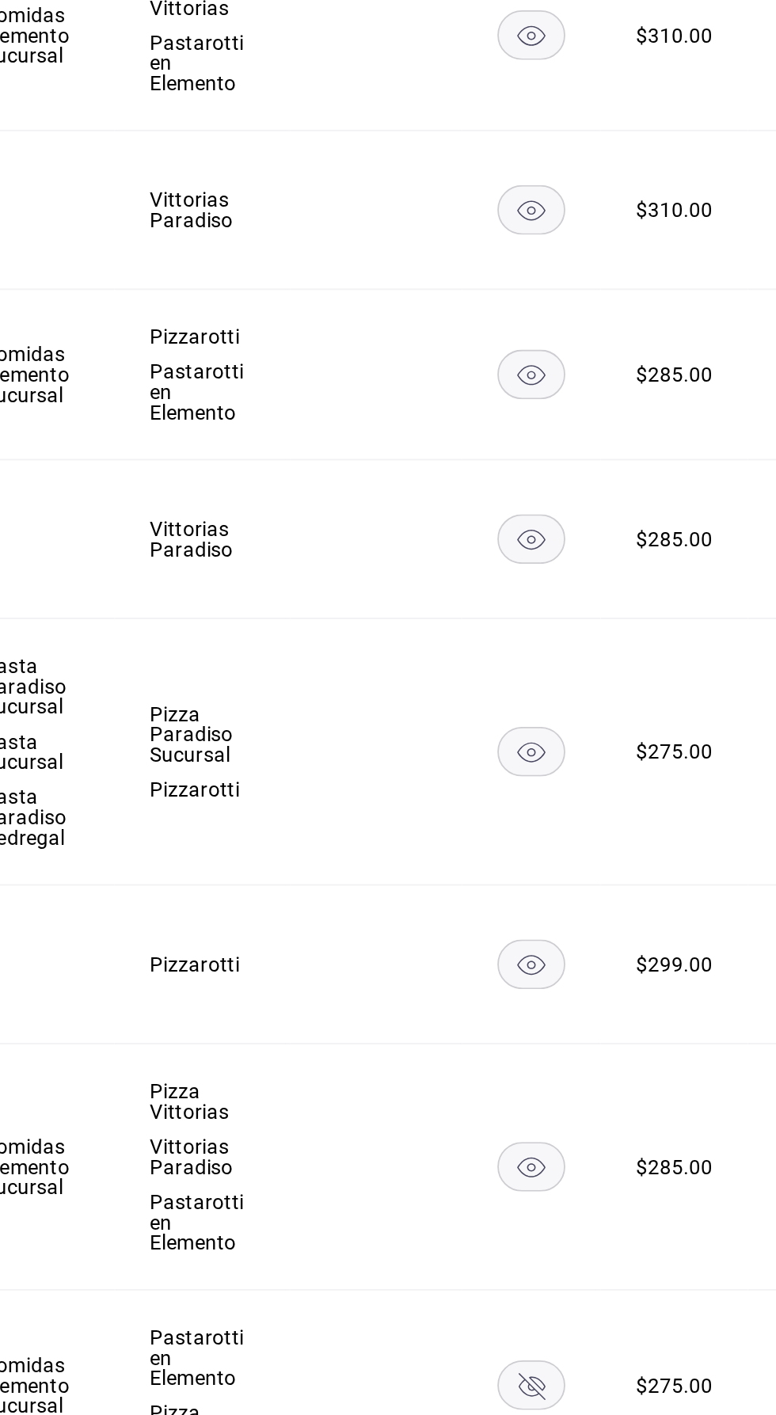
click at [612, 1297] on rect "availability-product" at bounding box center [604, 1310] width 36 height 26
click at [613, 1387] on icon "availability-product" at bounding box center [603, 1400] width 37 height 27
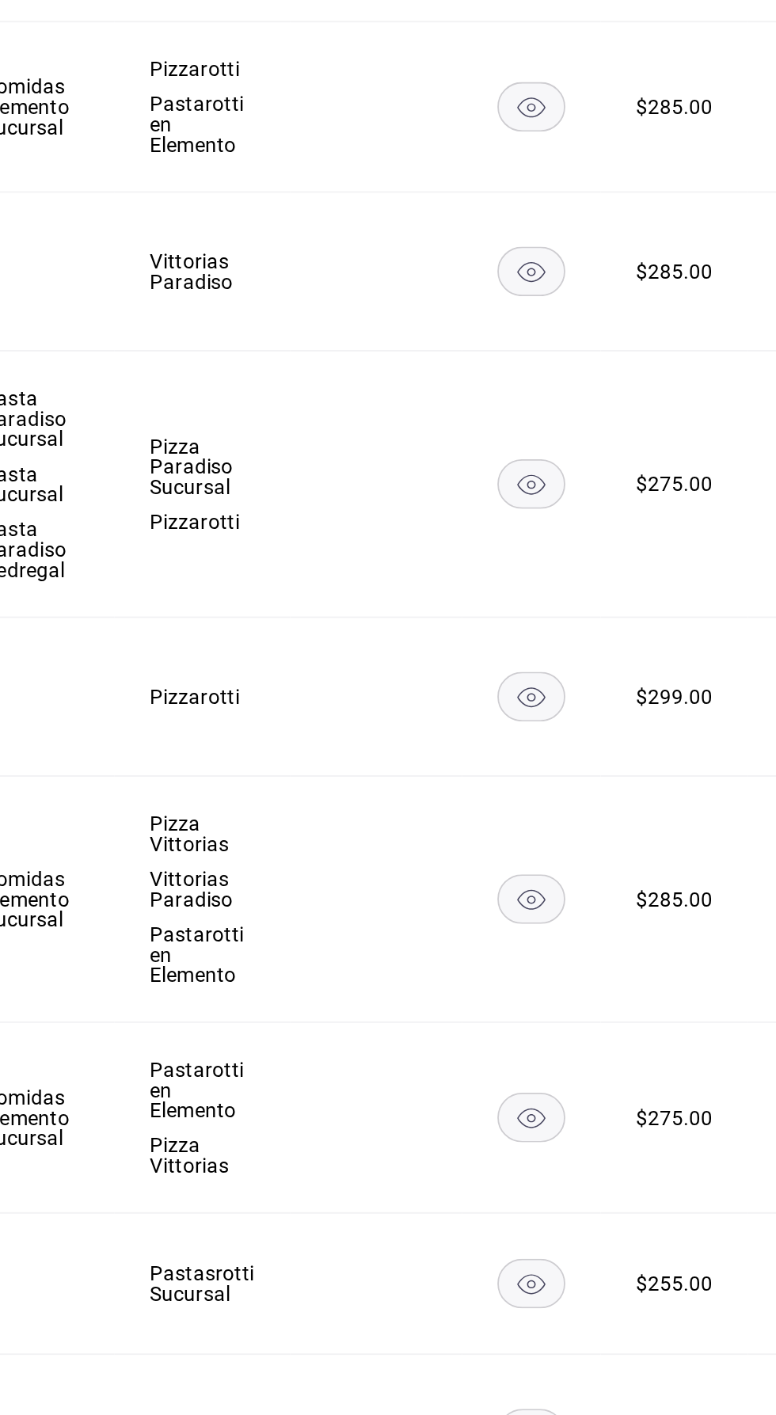
click at [605, 1324] on rect "availability-product" at bounding box center [604, 1337] width 36 height 26
click at [598, 1414] on icon "availability-product" at bounding box center [604, 1423] width 14 height 14
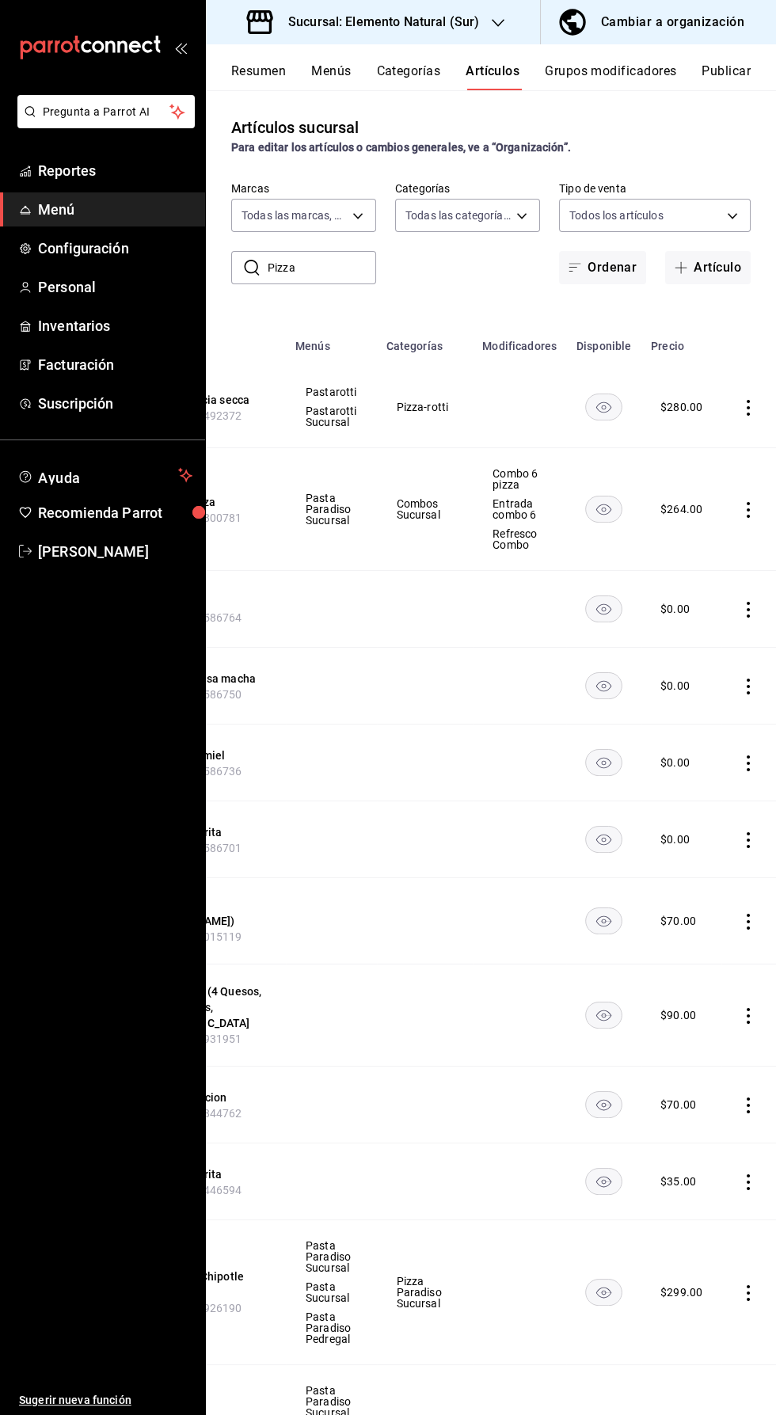
click at [731, 85] on button "Publicar" at bounding box center [725, 76] width 49 height 27
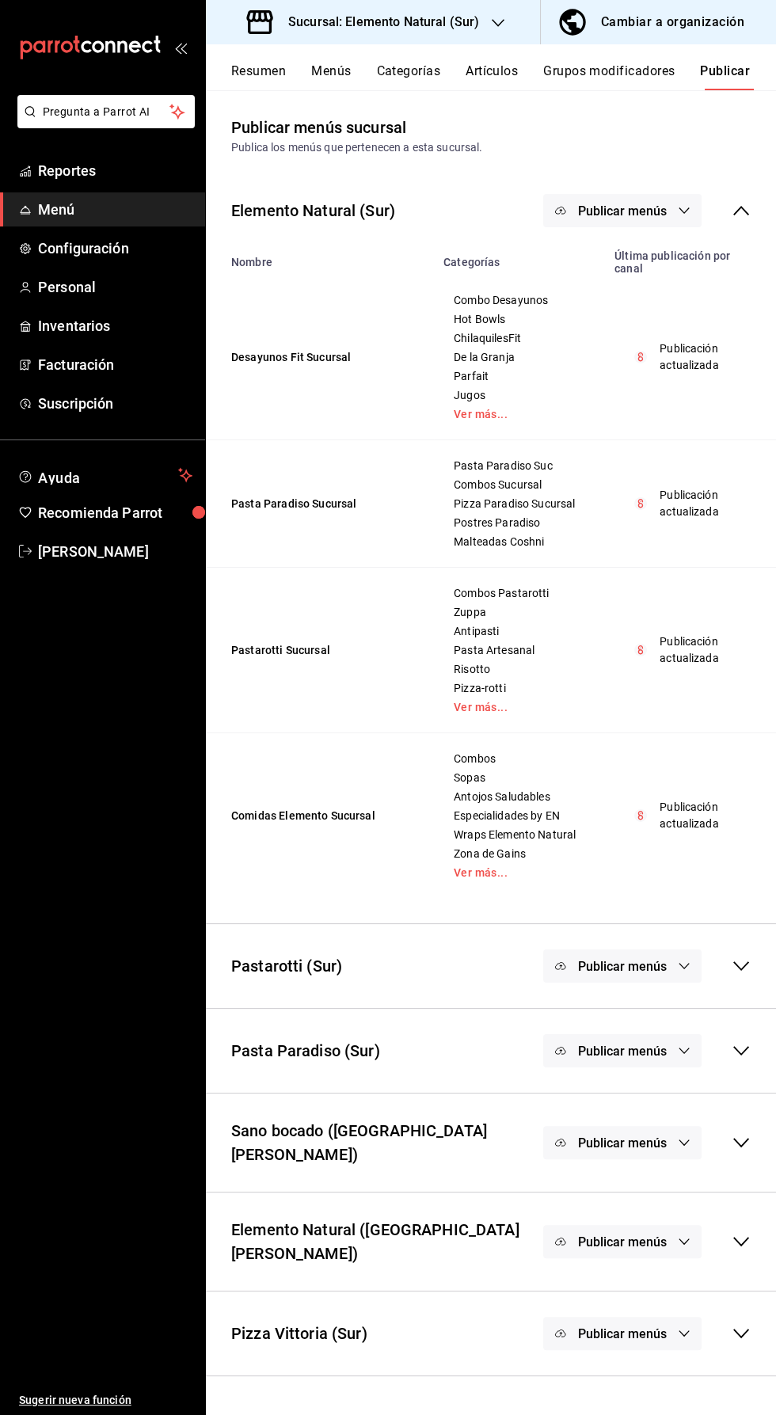
click at [738, 201] on icon at bounding box center [740, 210] width 19 height 19
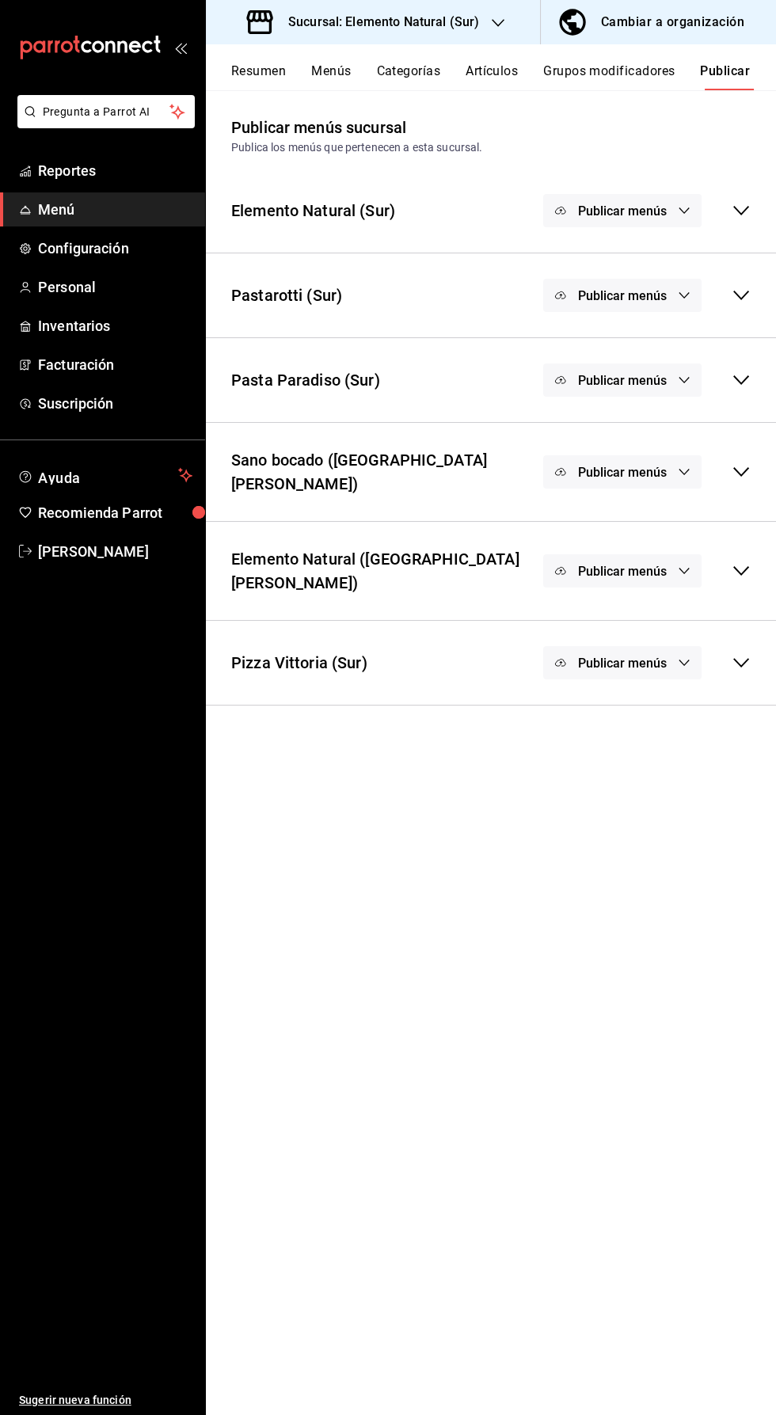
click at [639, 296] on span "Publicar menús" at bounding box center [622, 295] width 89 height 15
click at [653, 347] on span "Uber Eats" at bounding box center [645, 347] width 76 height 17
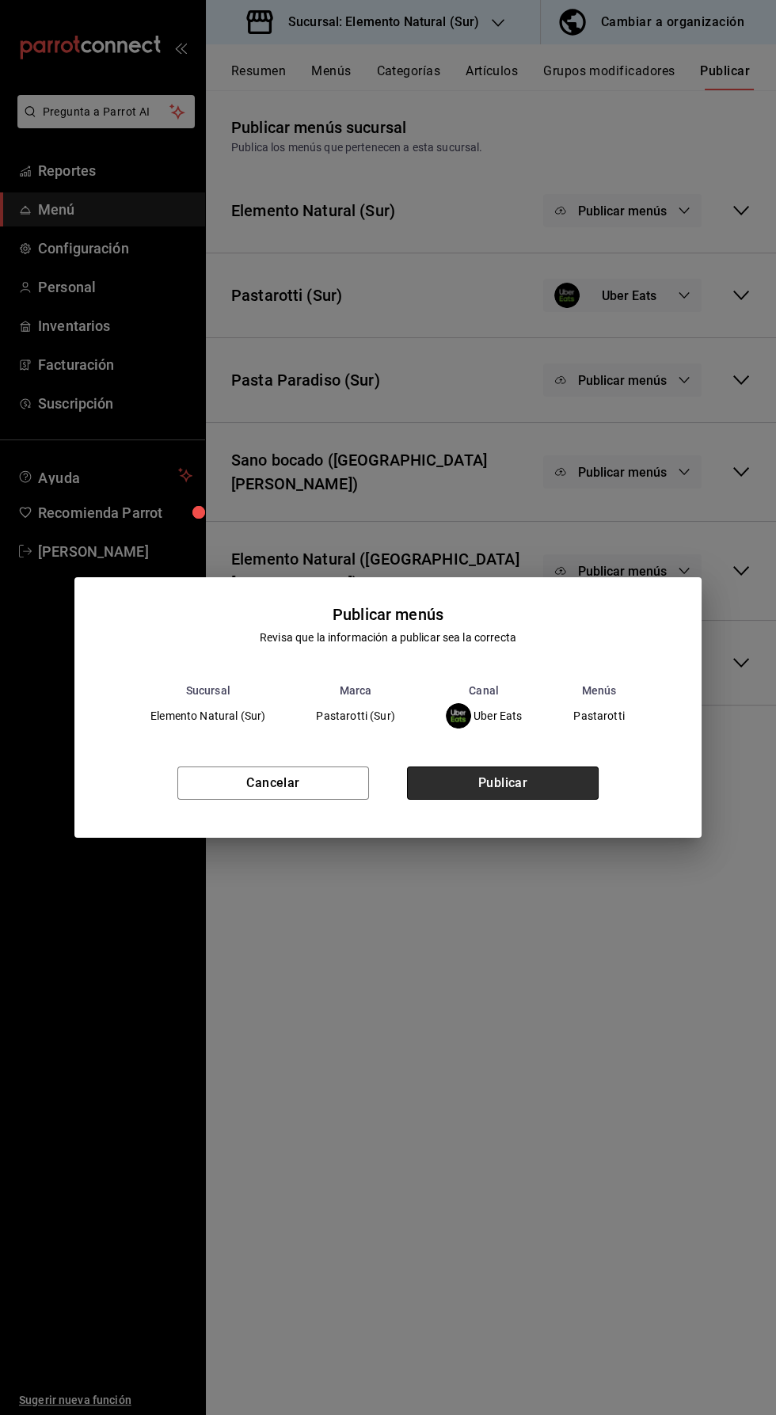
click at [535, 775] on button "Publicar" at bounding box center [503, 782] width 192 height 33
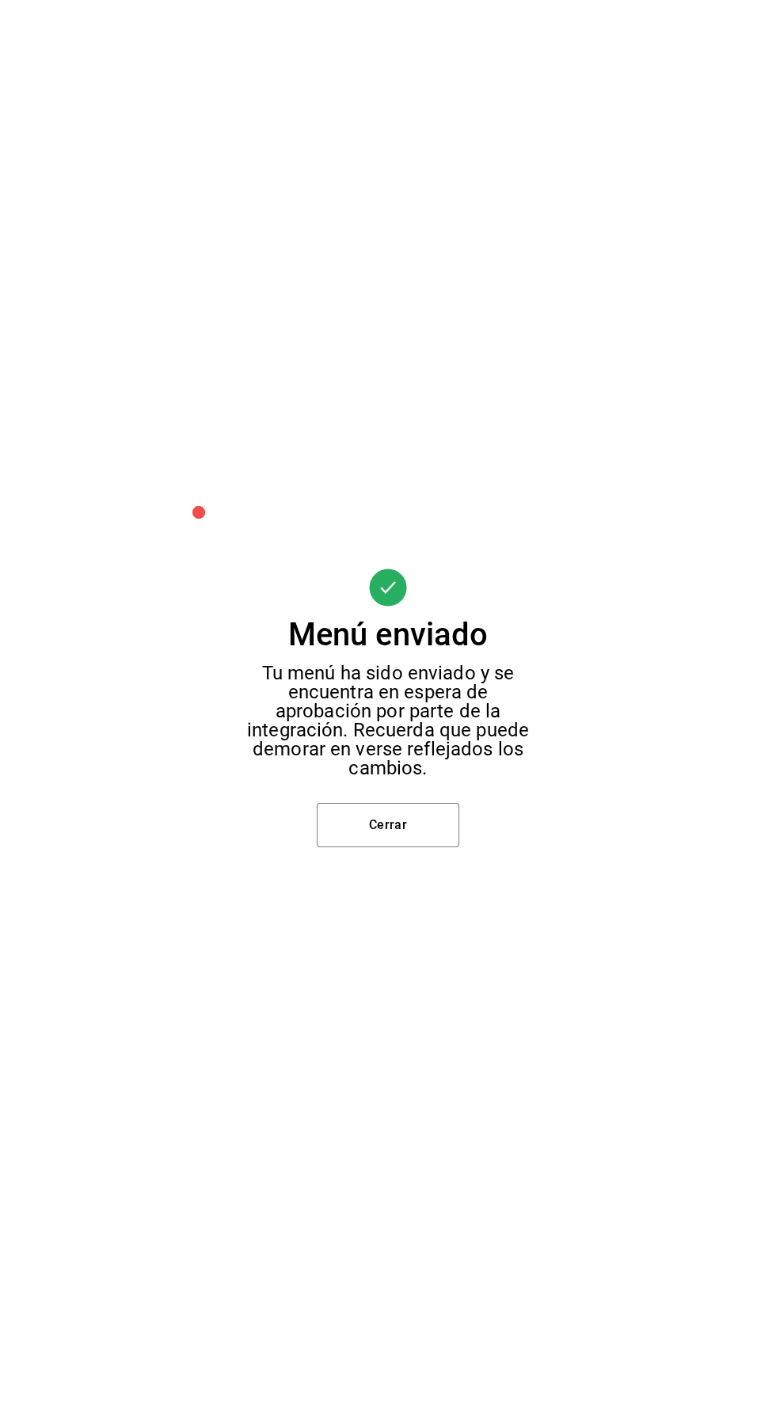
click at [412, 835] on button "Cerrar" at bounding box center [388, 825] width 142 height 44
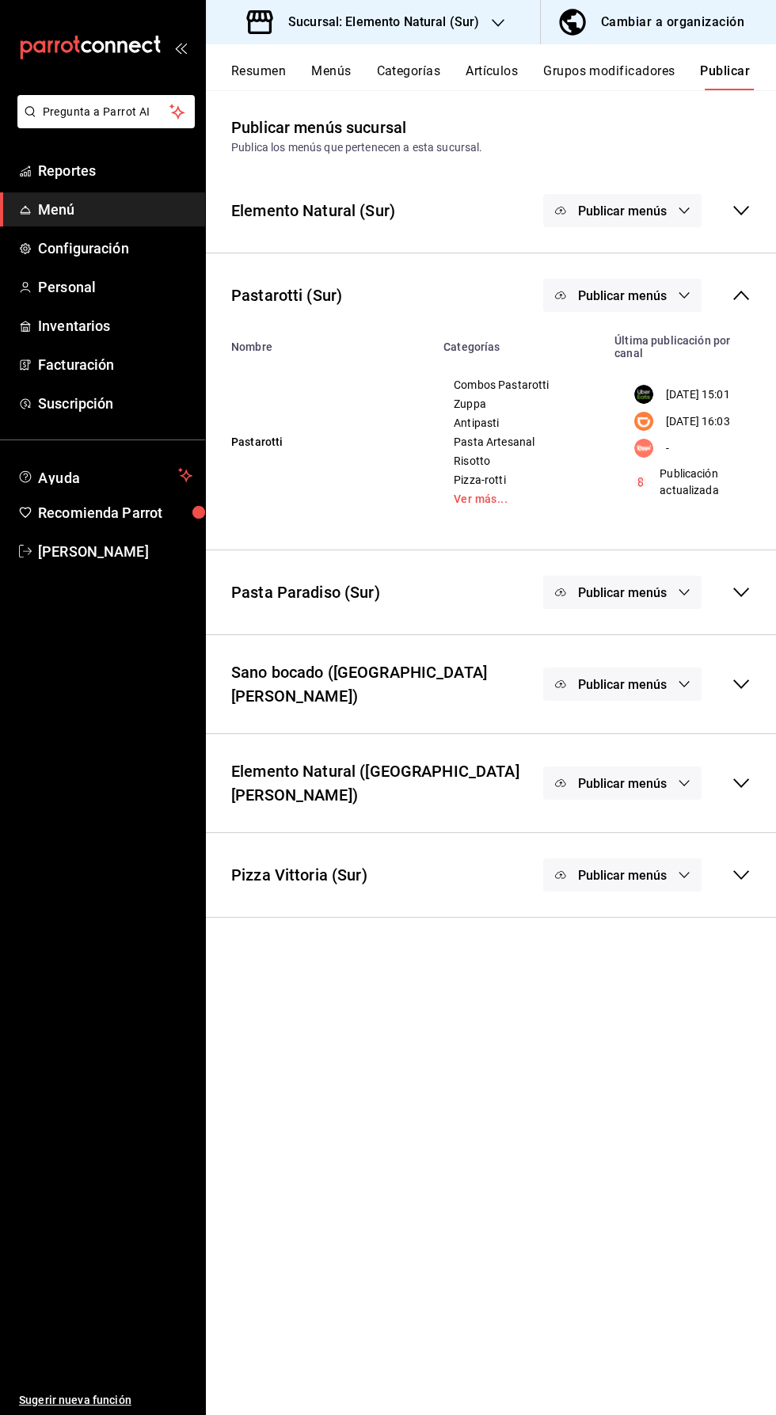
click at [684, 294] on icon "button" at bounding box center [684, 295] width 13 height 13
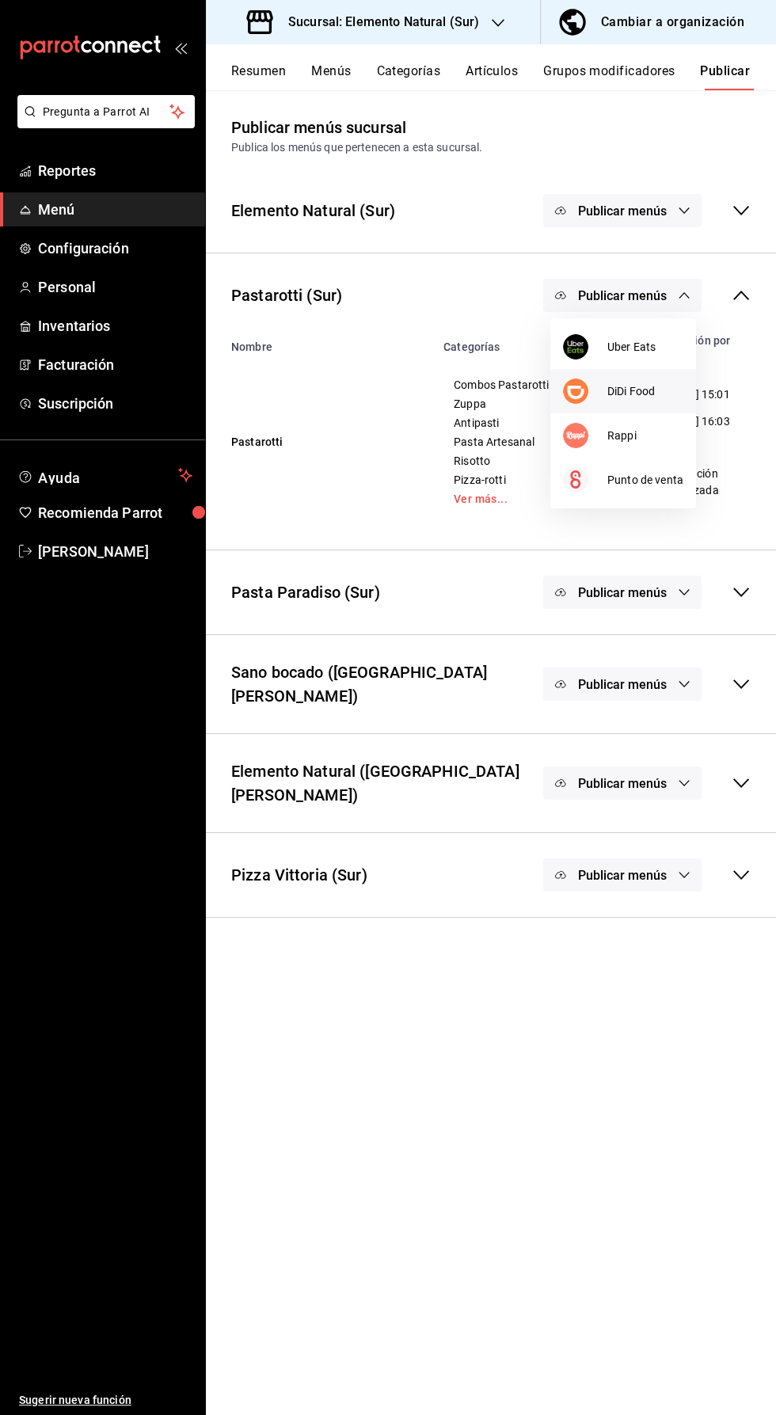
click at [644, 393] on span "DiDi Food" at bounding box center [645, 391] width 76 height 17
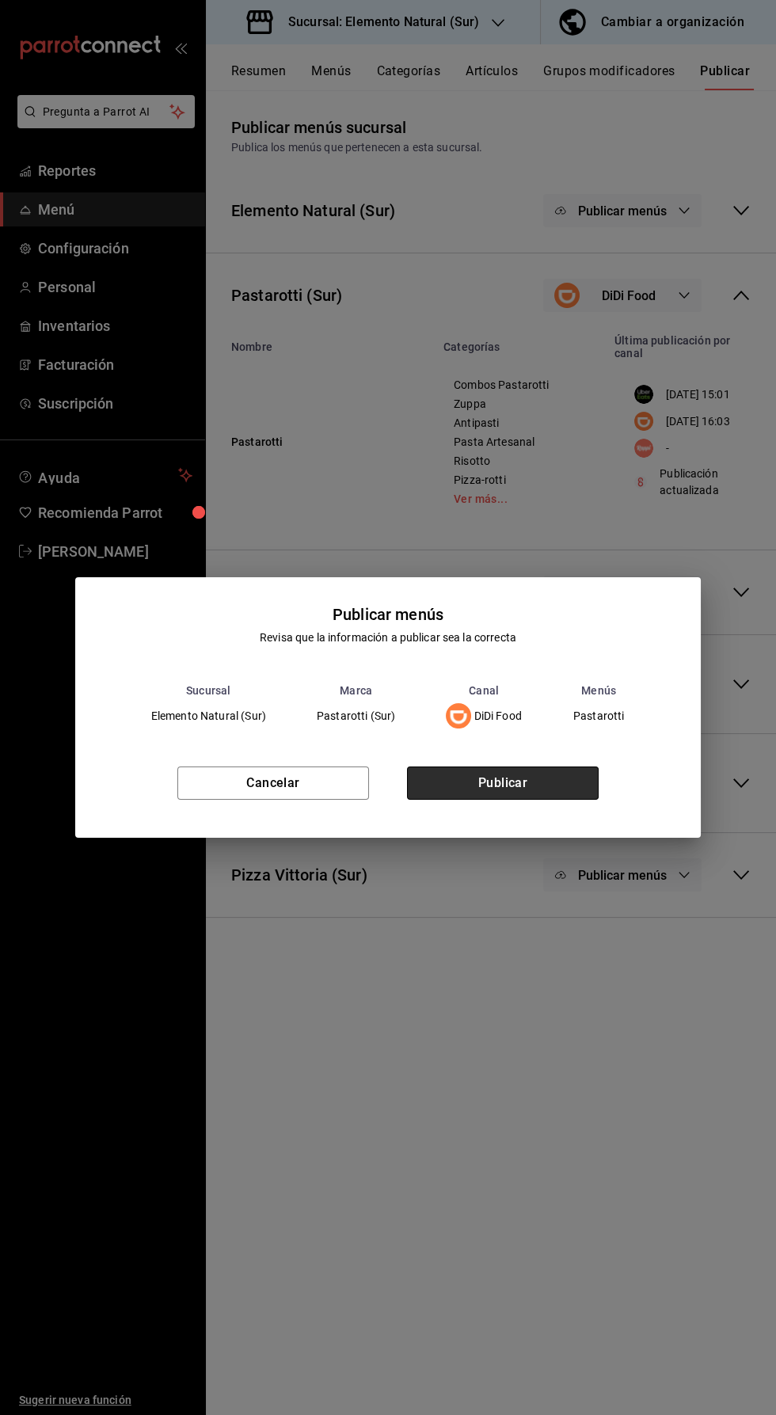
click at [523, 794] on button "Publicar" at bounding box center [503, 782] width 192 height 33
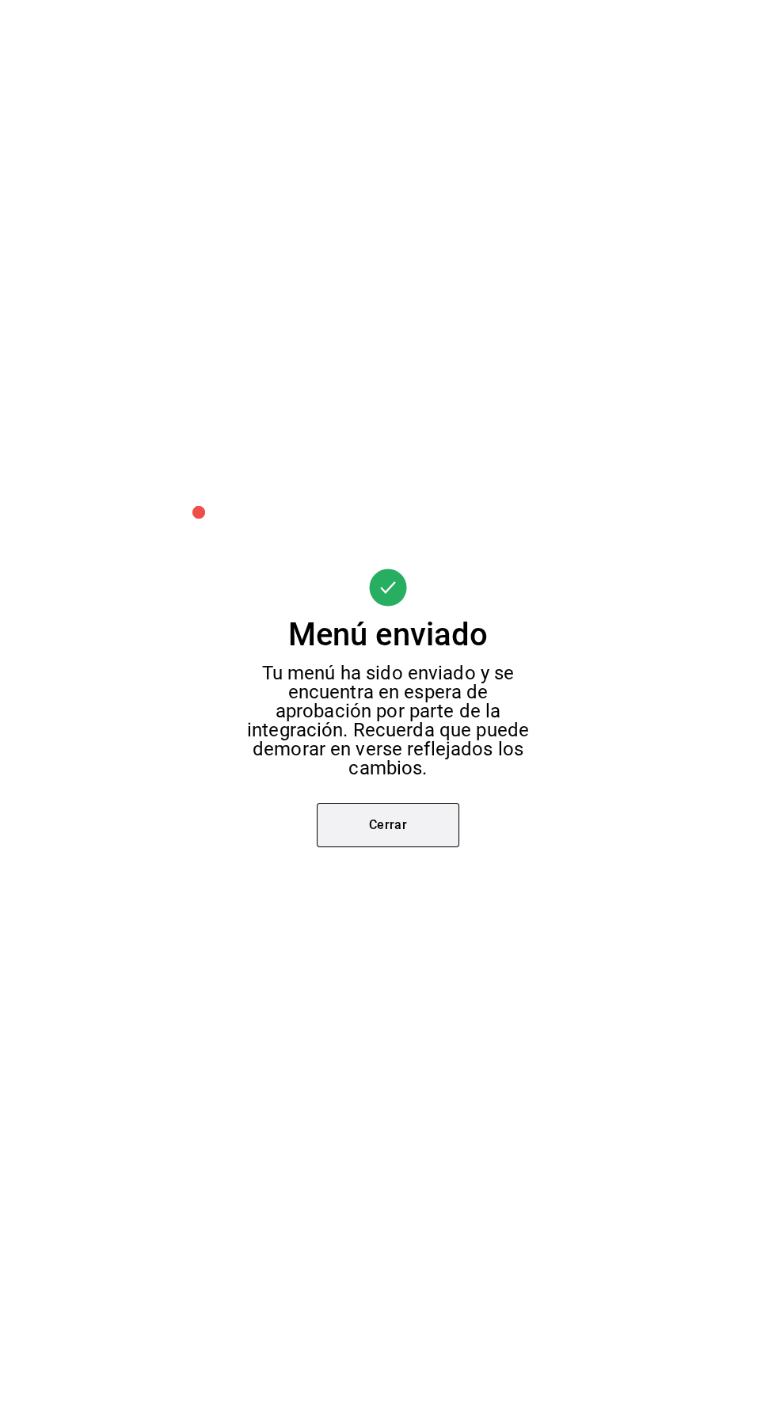
click at [408, 826] on button "Cerrar" at bounding box center [388, 825] width 142 height 44
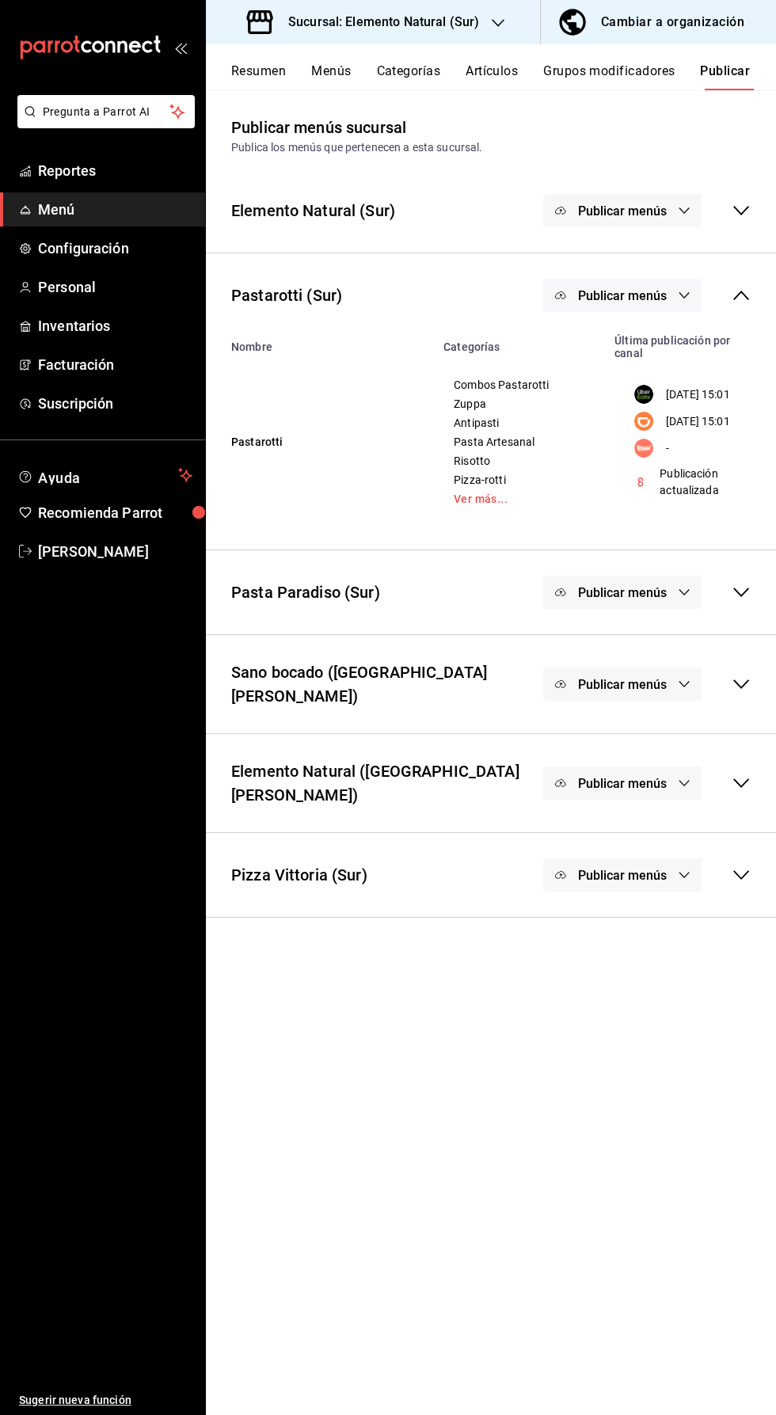
click at [745, 300] on icon at bounding box center [740, 295] width 19 height 19
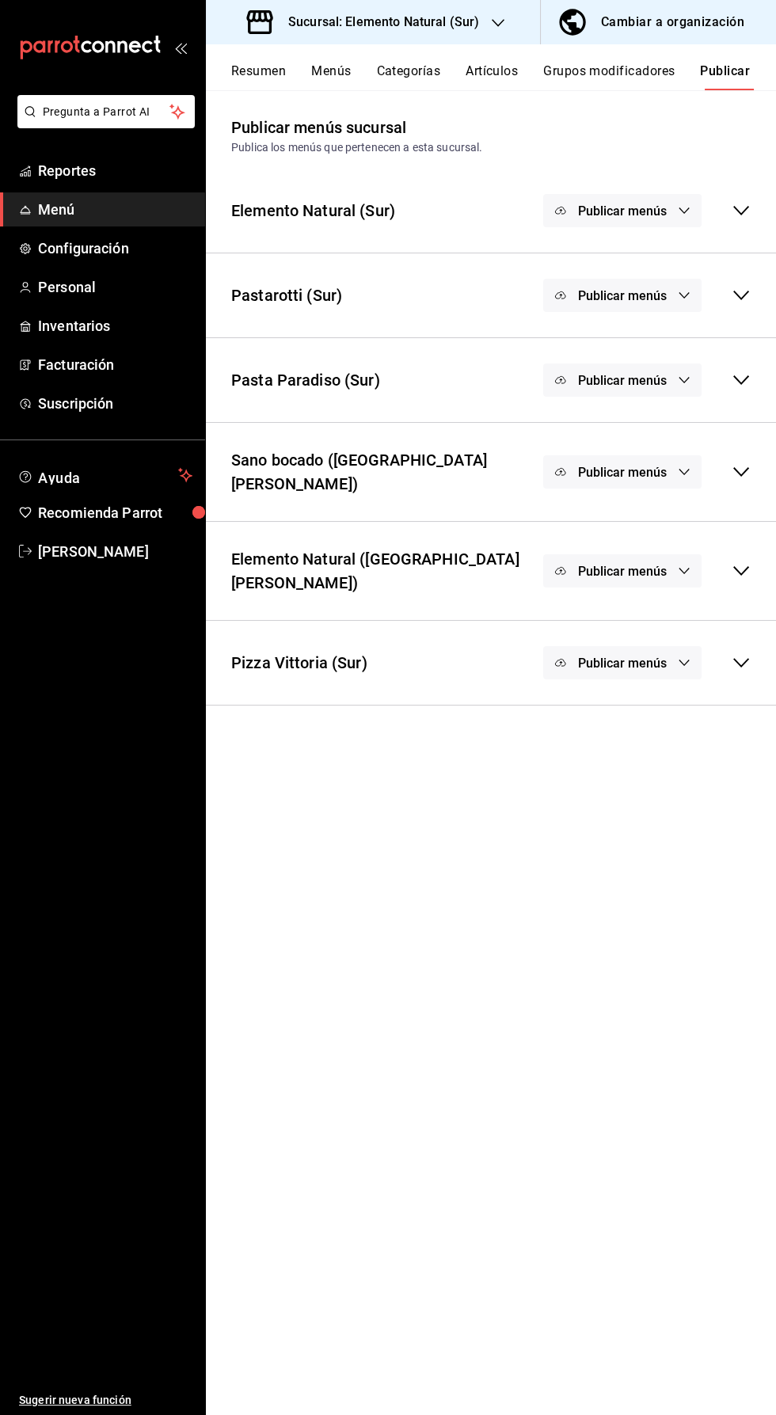
click at [647, 381] on span "Publicar menús" at bounding box center [622, 380] width 89 height 15
click at [663, 518] on span "Uber Eats" at bounding box center [645, 519] width 76 height 17
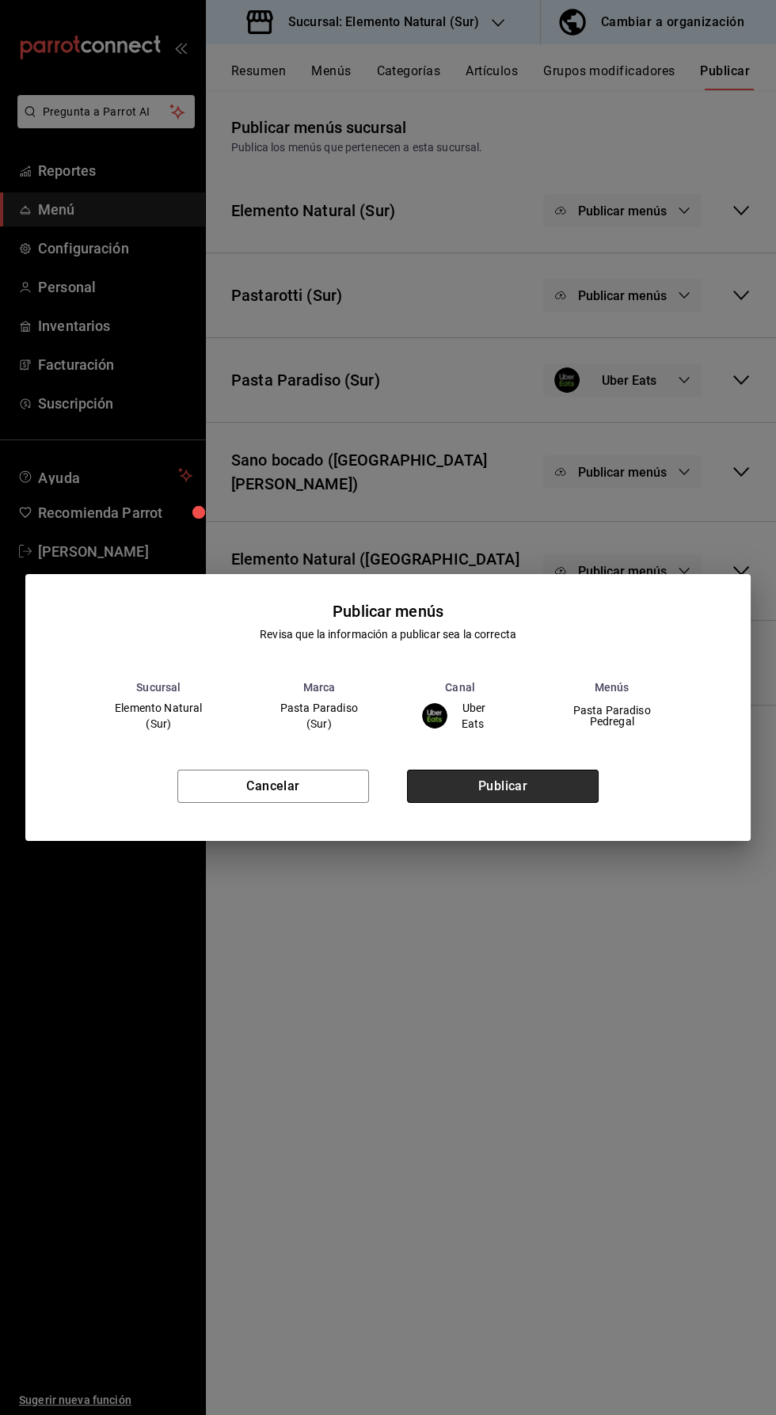
click at [535, 788] on button "Publicar" at bounding box center [503, 785] width 192 height 33
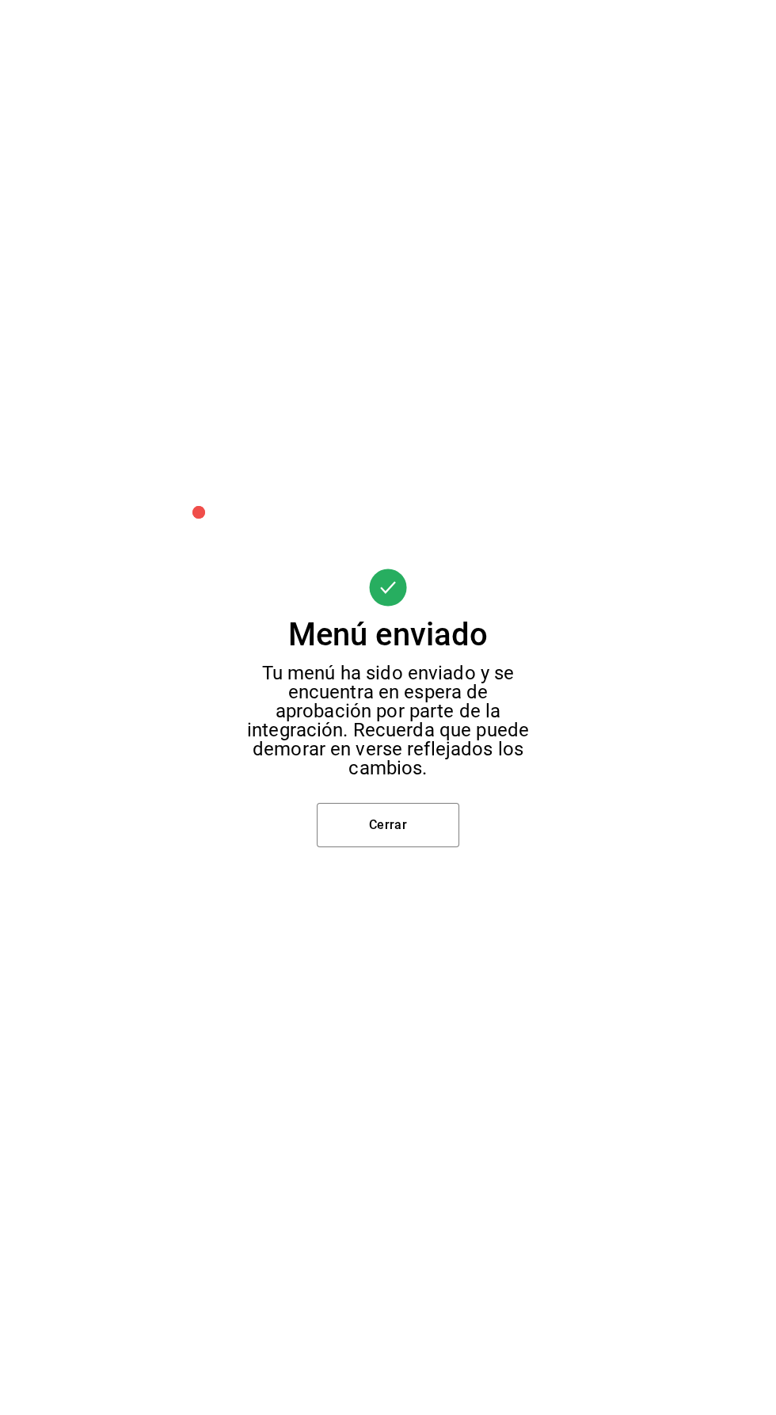
click at [420, 823] on button "Cerrar" at bounding box center [388, 825] width 142 height 44
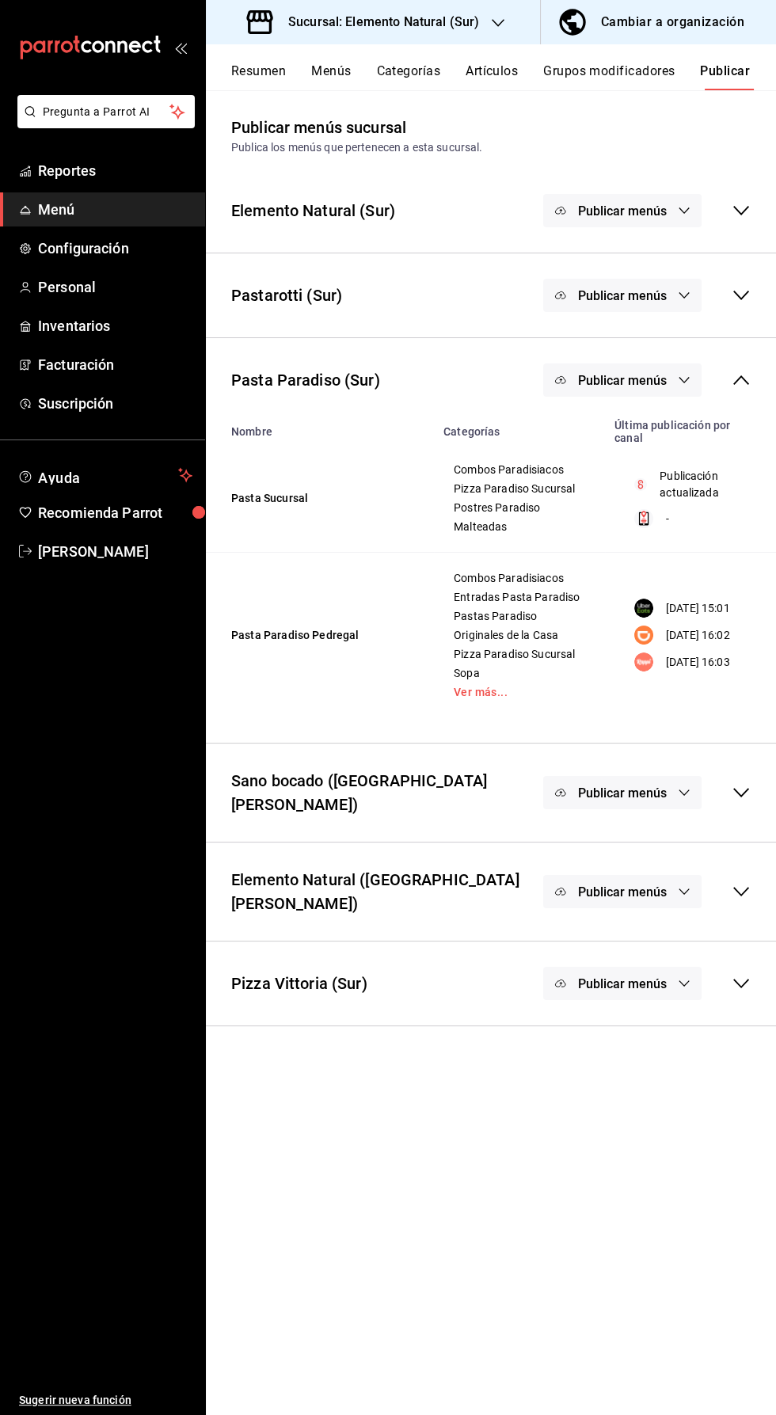
click at [672, 382] on button "Publicar menús" at bounding box center [622, 379] width 158 height 33
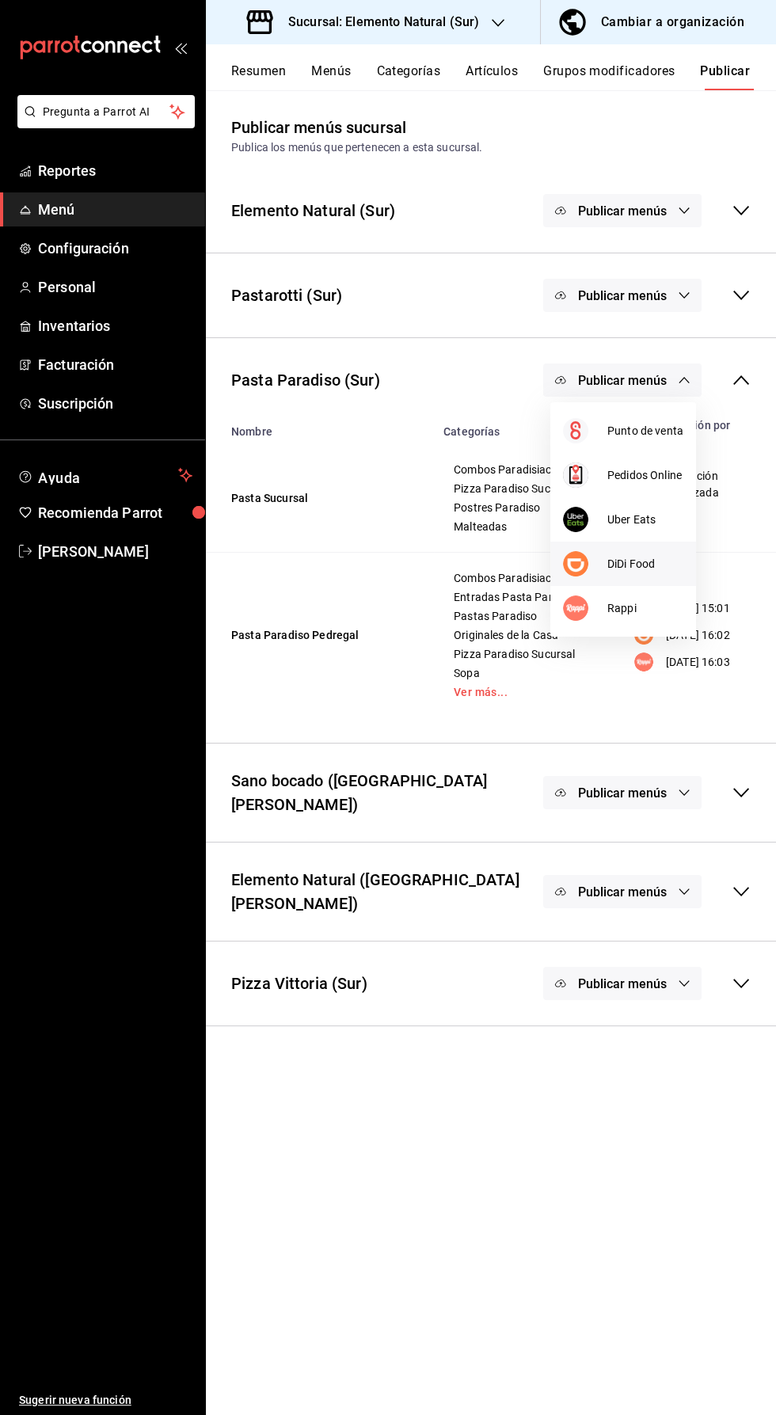
click at [666, 564] on span "DiDi Food" at bounding box center [645, 564] width 76 height 17
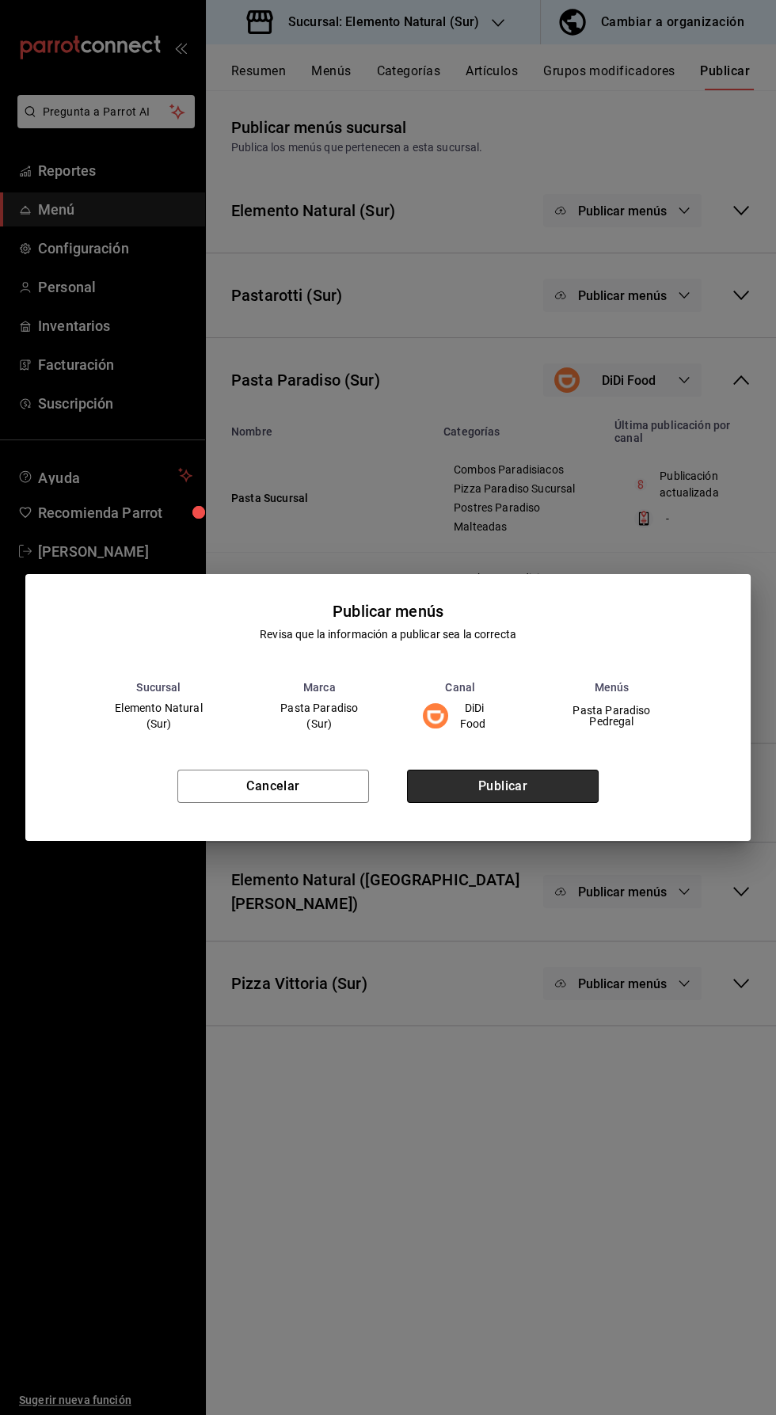
click at [549, 788] on button "Publicar" at bounding box center [503, 785] width 192 height 33
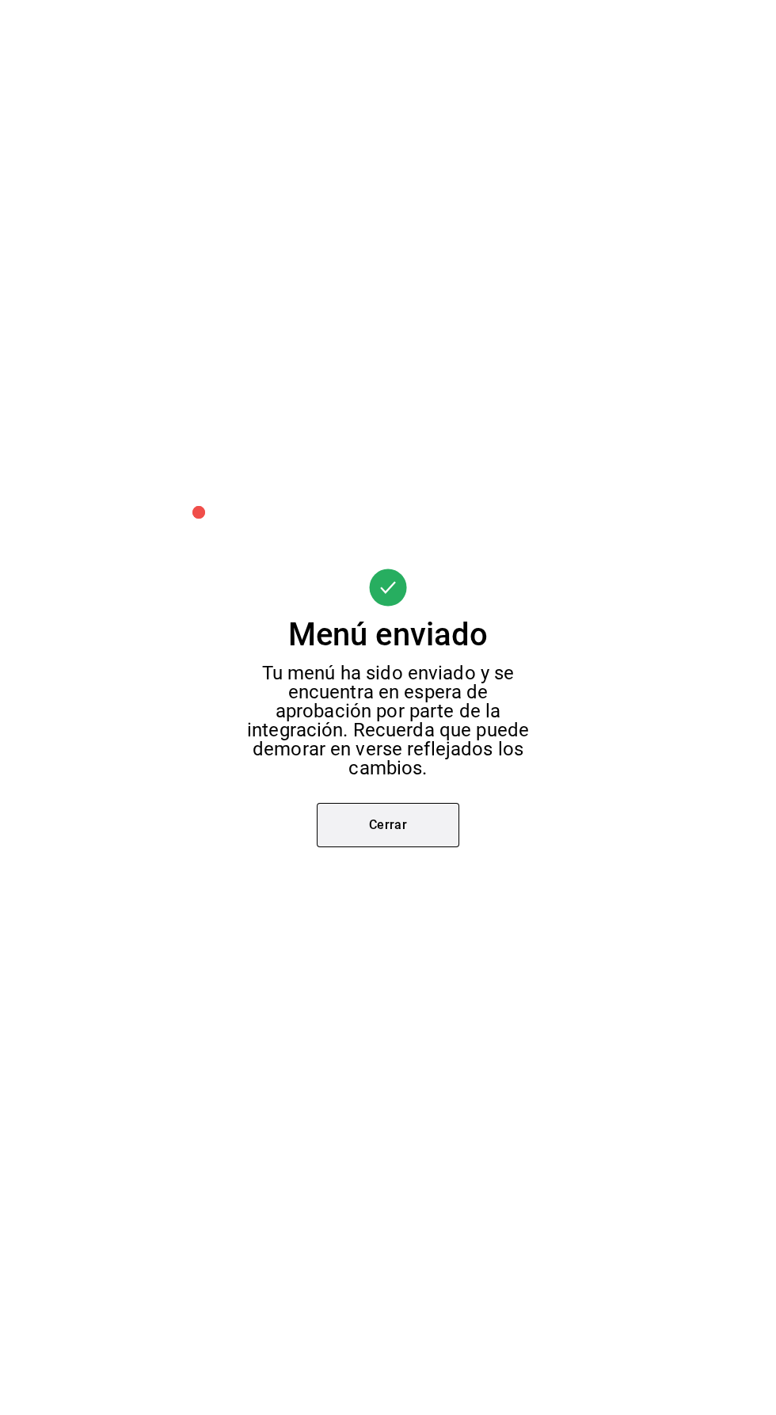
click at [417, 834] on button "Cerrar" at bounding box center [388, 825] width 142 height 44
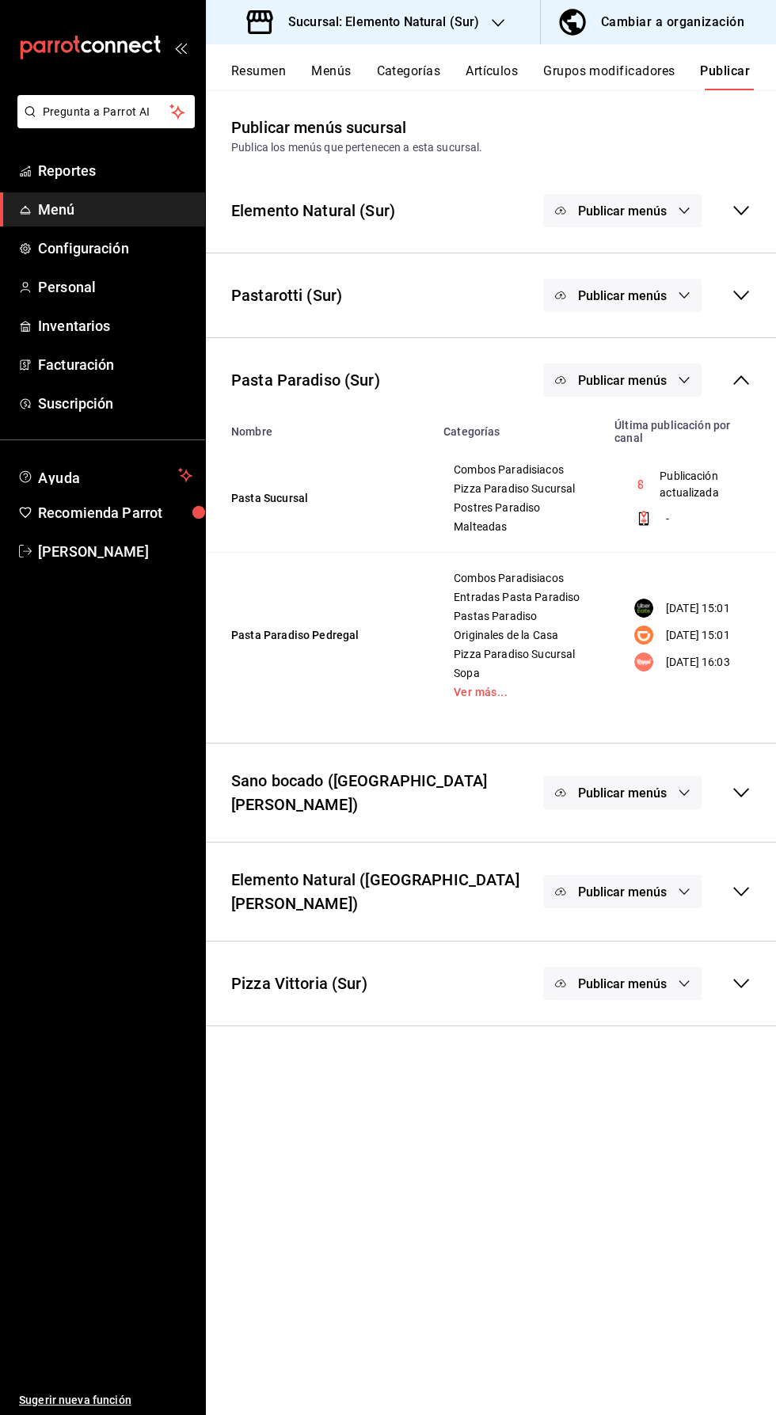
click at [678, 380] on icon "button" at bounding box center [684, 380] width 13 height 13
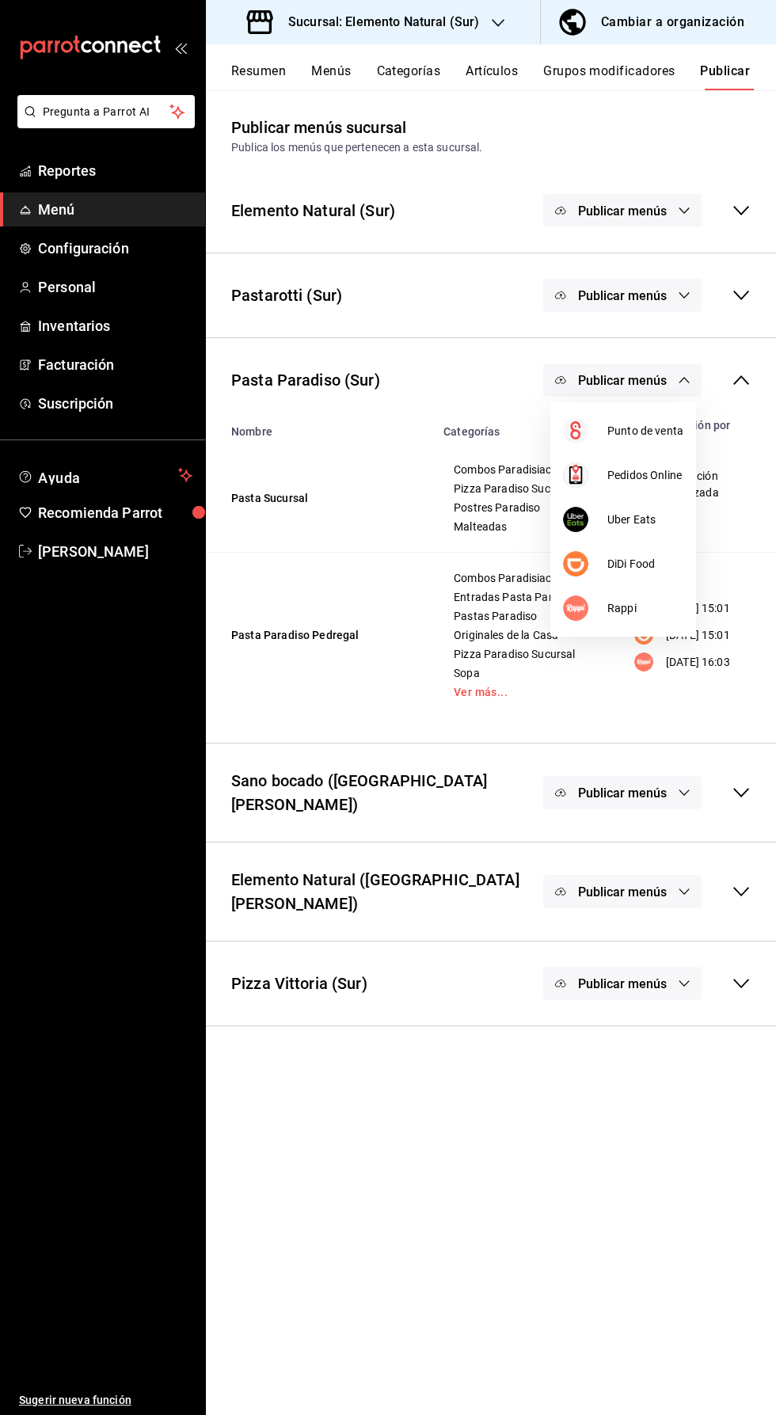
click at [643, 632] on ul "Punto de venta Pedidos Online Uber Eats DiDi Food Rappi" at bounding box center [623, 519] width 146 height 234
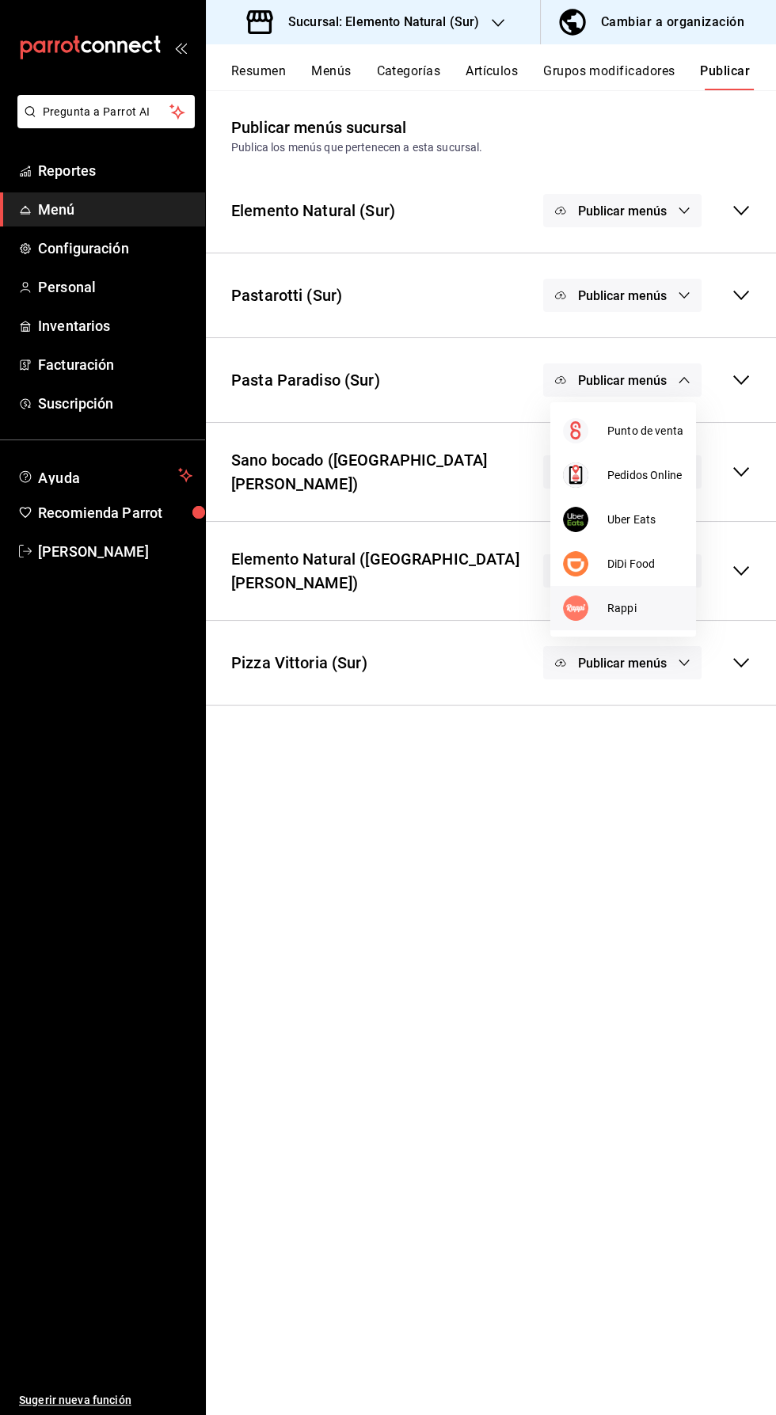
click at [641, 613] on span "Rappi" at bounding box center [645, 608] width 76 height 17
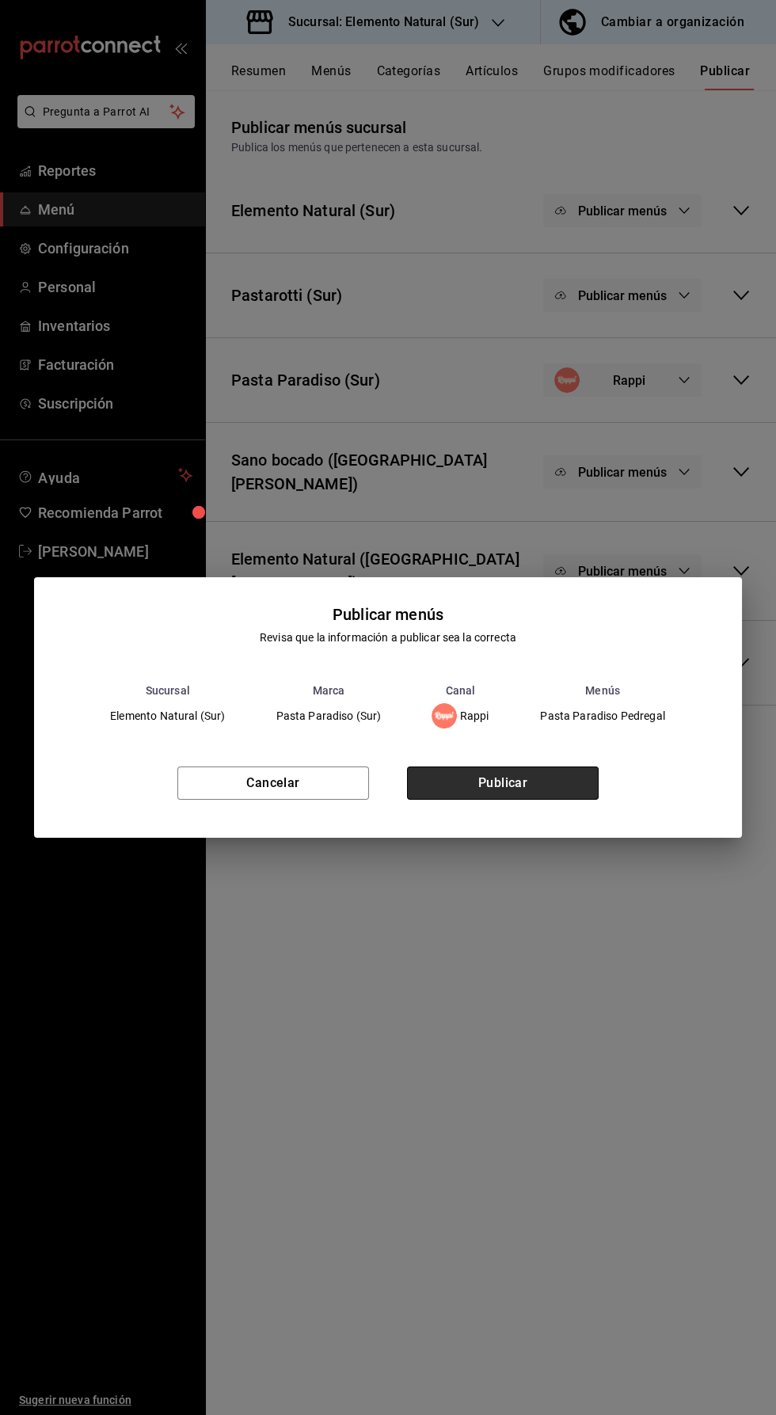
click at [555, 777] on button "Publicar" at bounding box center [503, 782] width 192 height 33
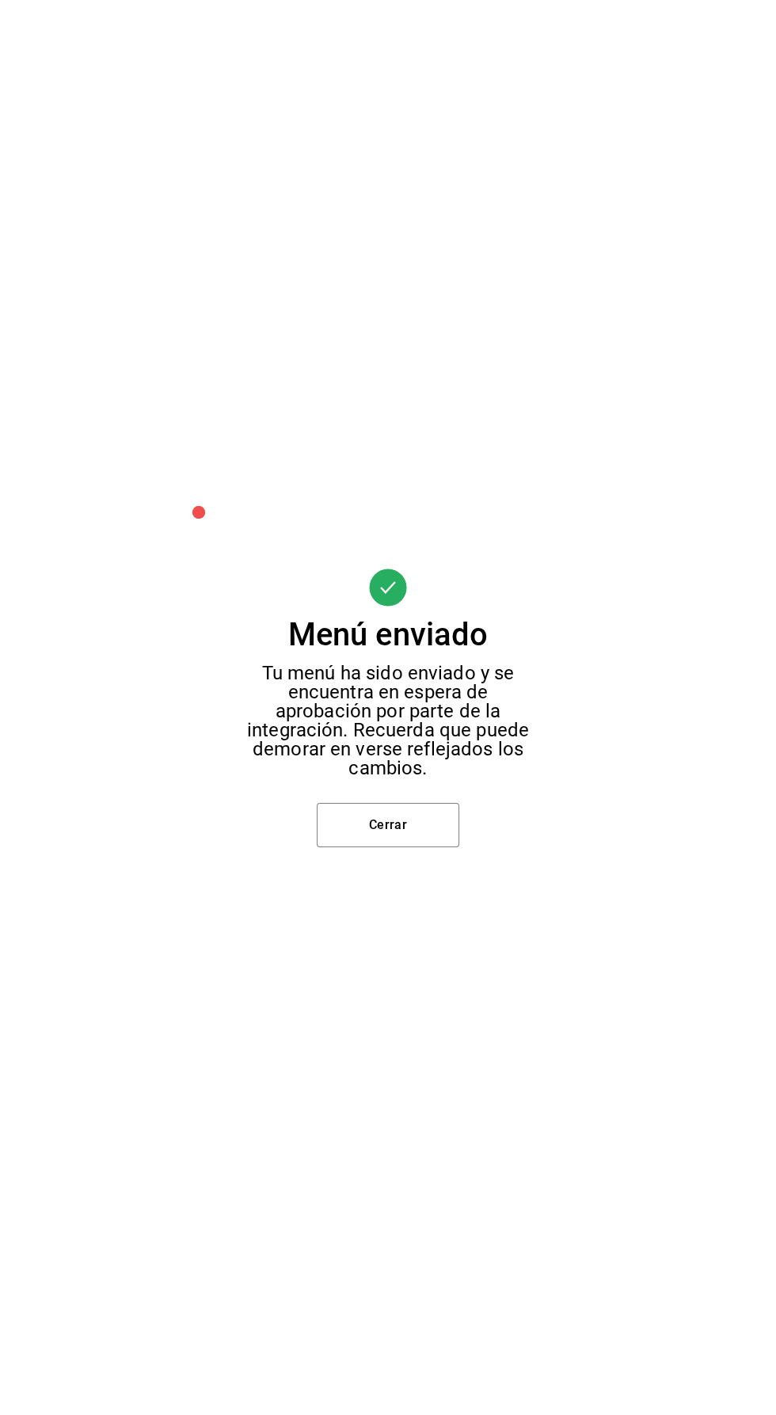
click at [427, 871] on div "Menú enviado Tu menú ha sido enviado y se encuentra en espera de aprobación por…" at bounding box center [388, 707] width 776 height 1415
click at [407, 833] on button "Cerrar" at bounding box center [388, 825] width 142 height 44
